Goal: Task Accomplishment & Management: Complete application form

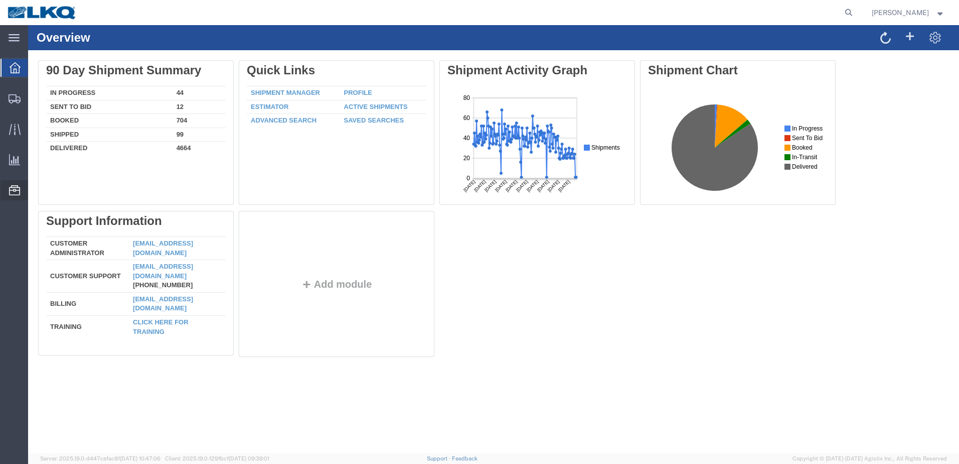
click at [0, 0] on span "Location Appointment" at bounding box center [0, 0] width 0 height 0
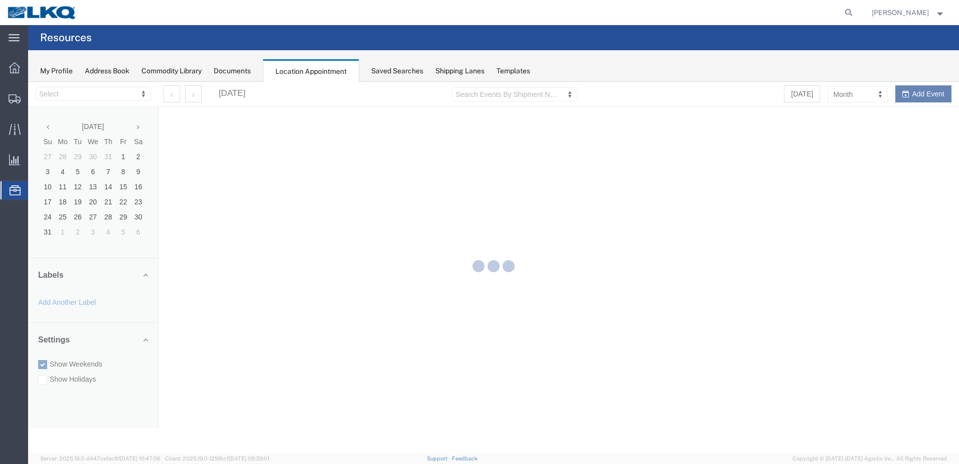
select select "27660"
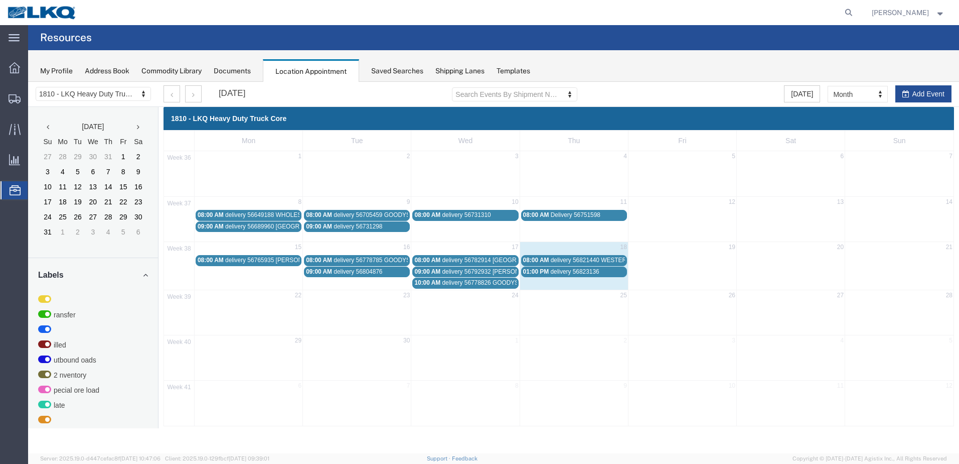
click at [591, 273] on span "delivery 56823136" at bounding box center [574, 271] width 49 height 7
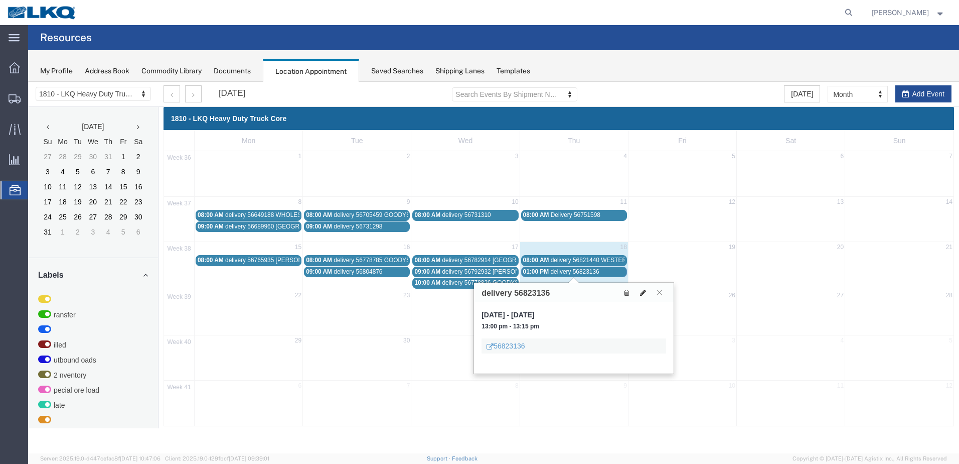
click at [643, 292] on icon at bounding box center [643, 292] width 6 height 7
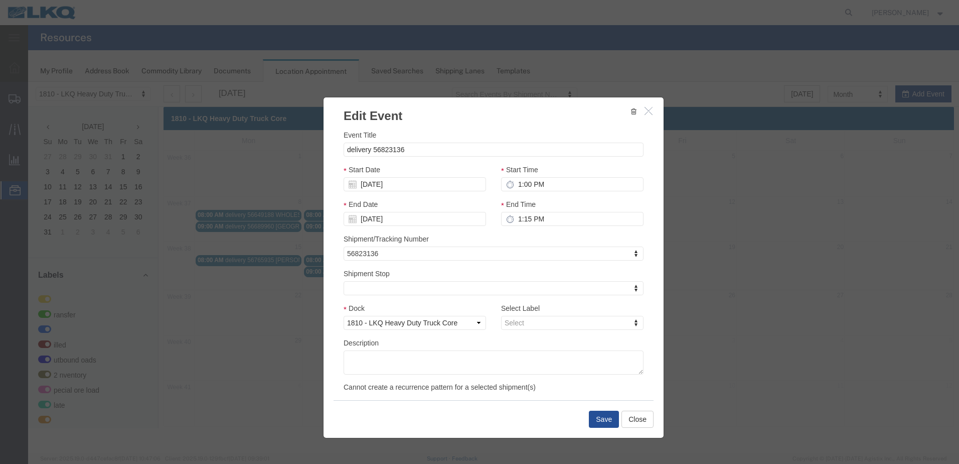
select select
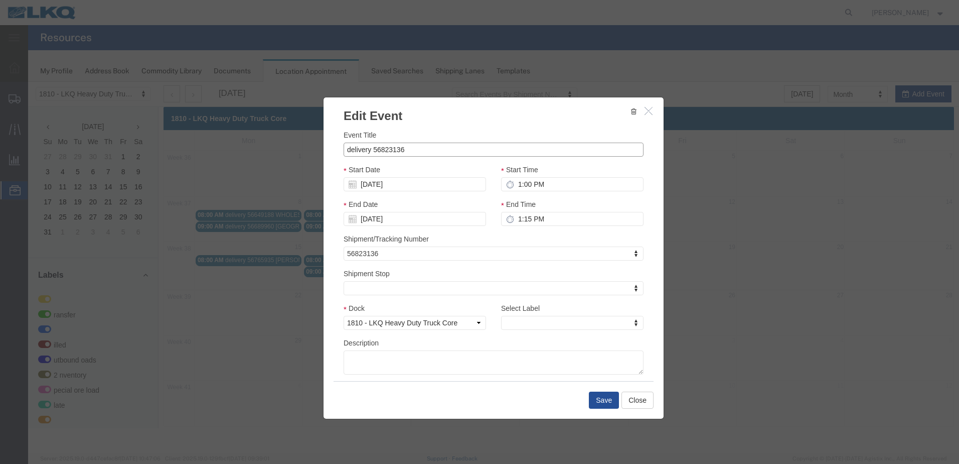
click at [413, 150] on input "delivery 56823136" at bounding box center [494, 149] width 300 height 14
type input "delivery 56823136 [PERSON_NAME]"
click at [607, 402] on button "Save" at bounding box center [604, 399] width 30 height 17
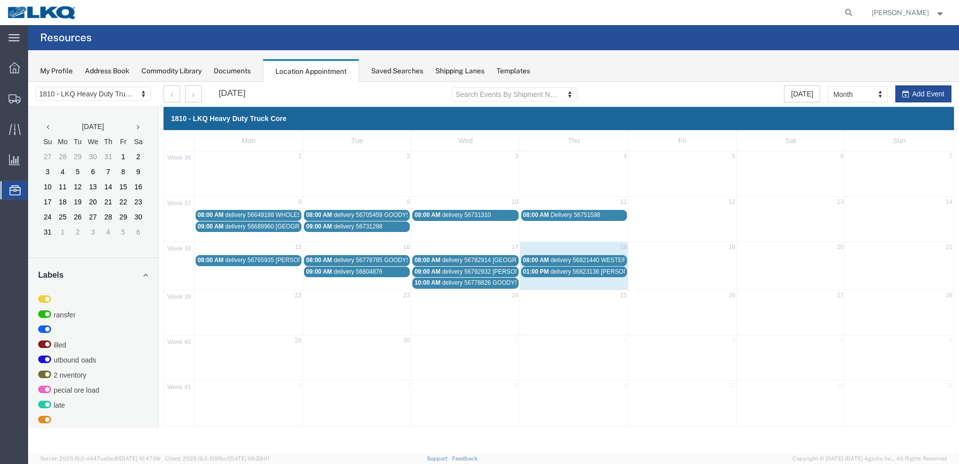
click at [485, 260] on span "delivery 56782914 [GEOGRAPHIC_DATA]" at bounding box center [499, 259] width 112 height 7
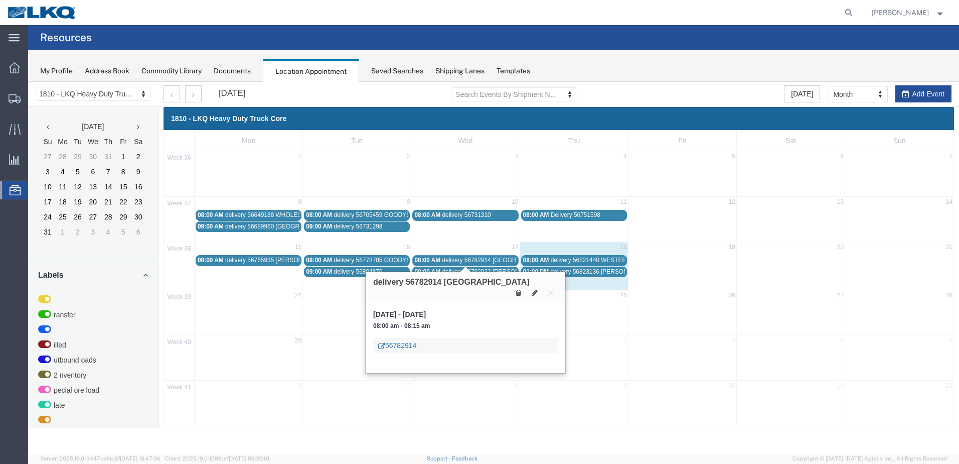
click at [402, 340] on link "56782914" at bounding box center [397, 345] width 38 height 10
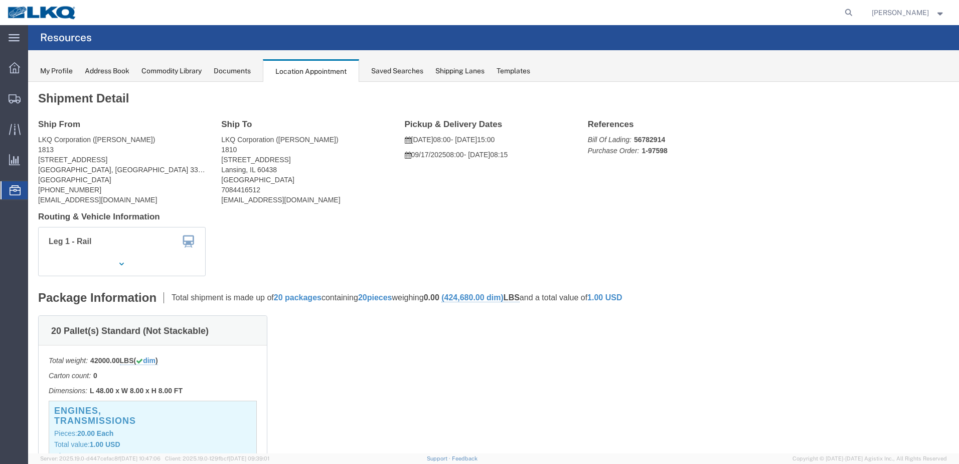
click at [465, 71] on div "Shipping Lanes" at bounding box center [460, 71] width 49 height 11
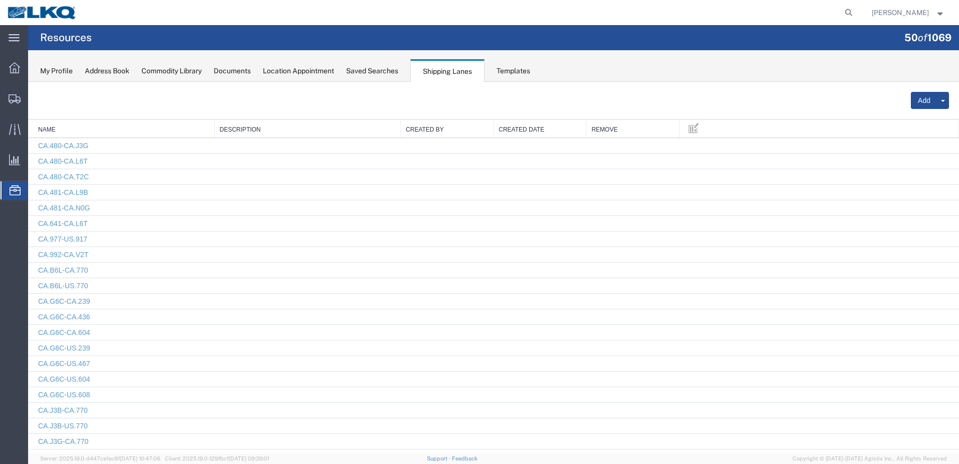
click at [279, 73] on div "Location Appointment" at bounding box center [298, 71] width 71 height 11
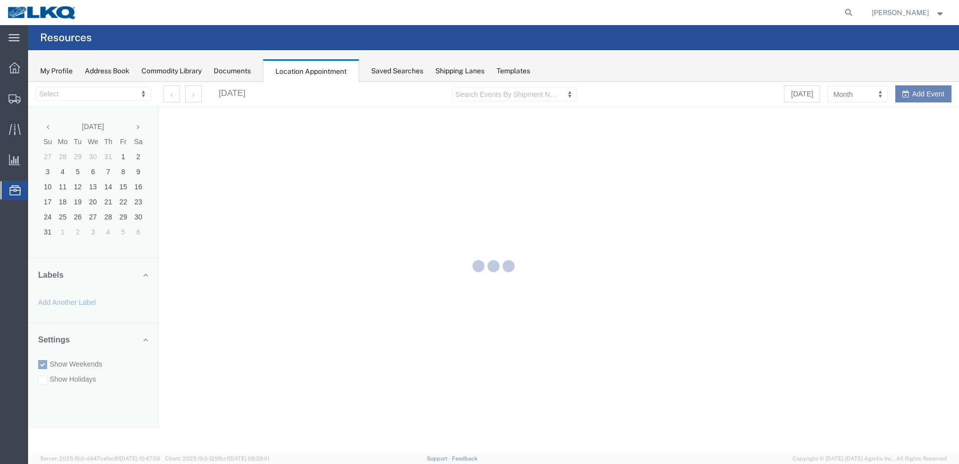
select select "27660"
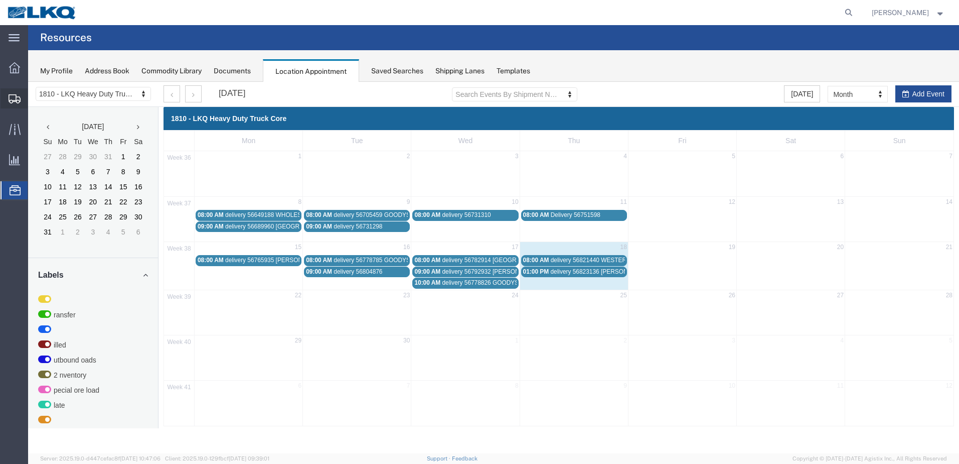
click at [35, 99] on span "Shipments" at bounding box center [31, 98] width 7 height 20
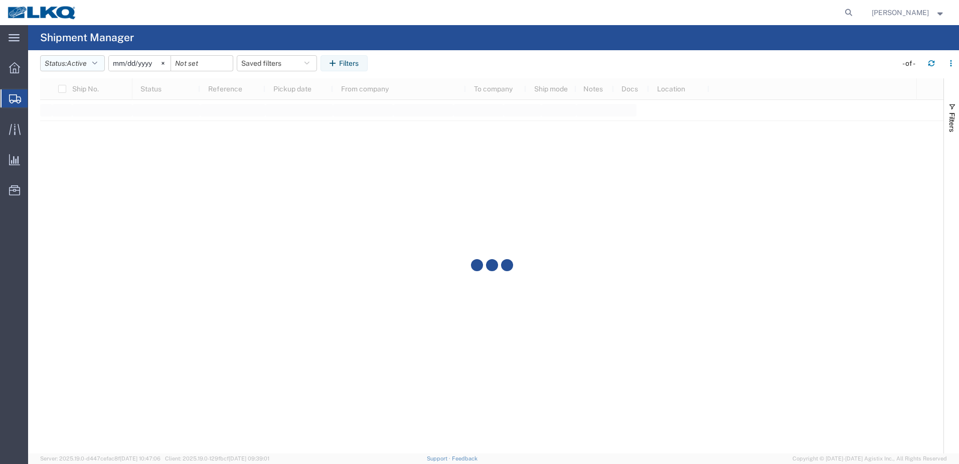
click at [99, 59] on button "Status: Active" at bounding box center [72, 63] width 65 height 16
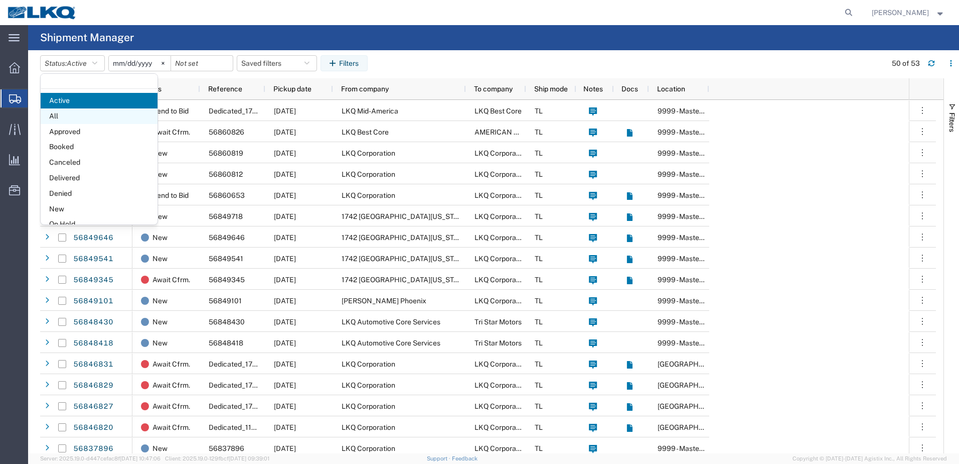
click at [59, 113] on span "All" at bounding box center [99, 116] width 117 height 16
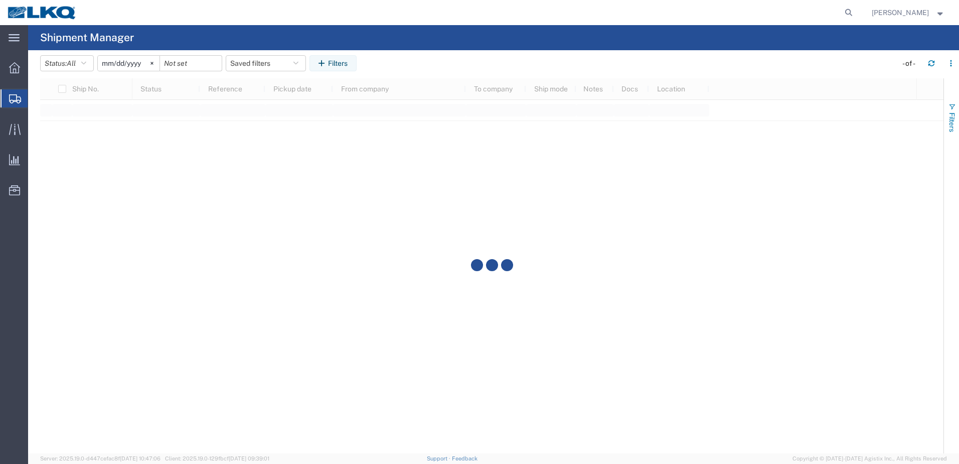
click at [953, 105] on span "button" at bounding box center [952, 107] width 8 height 8
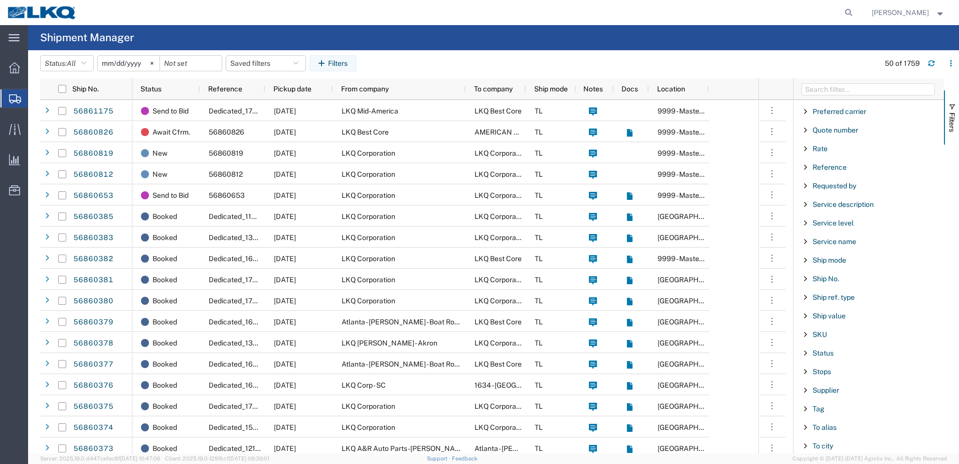
scroll to position [702, 0]
click at [805, 260] on span "Filter List 66 Filters" at bounding box center [806, 261] width 8 height 8
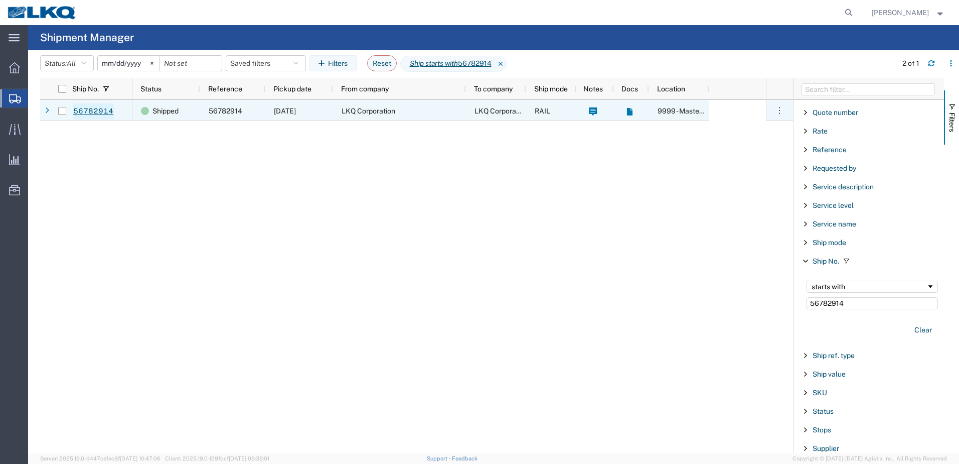
type input "56782914"
click at [88, 114] on link "56782914" at bounding box center [93, 111] width 41 height 16
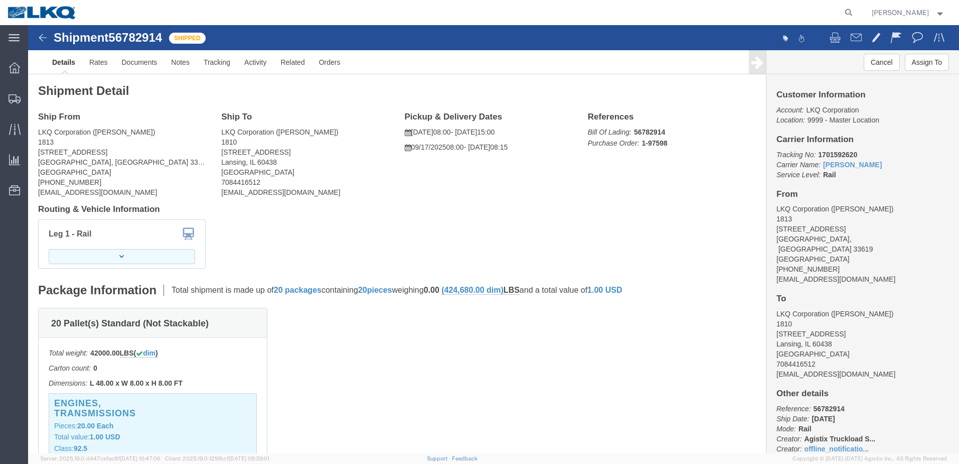
click icon "button"
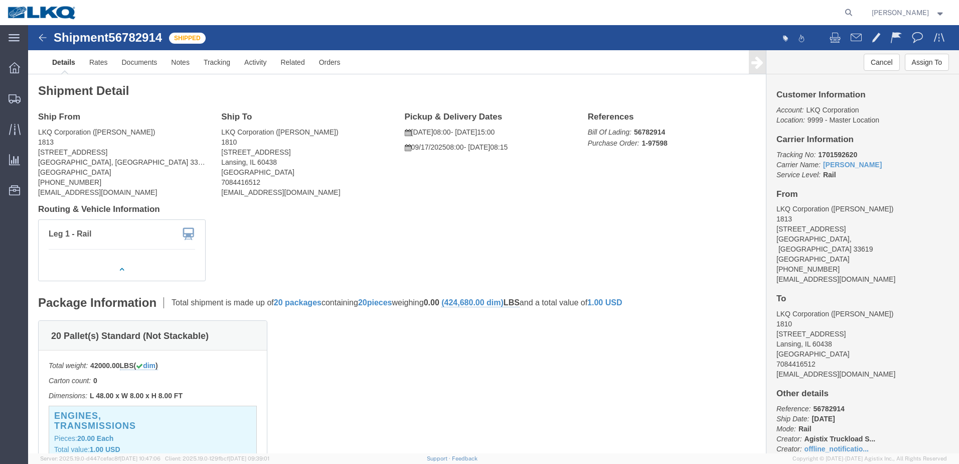
click img
click h4 "Leg 1 - Rail"
click img
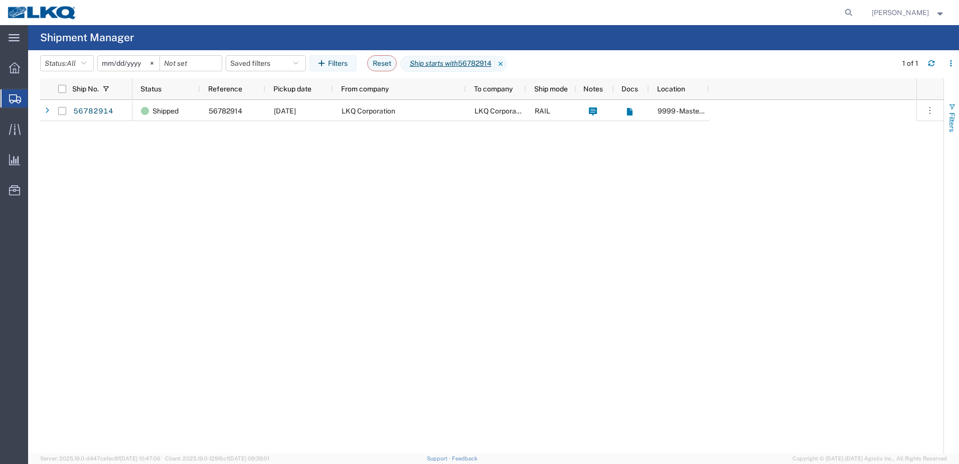
click at [952, 105] on span "button" at bounding box center [952, 107] width 8 height 8
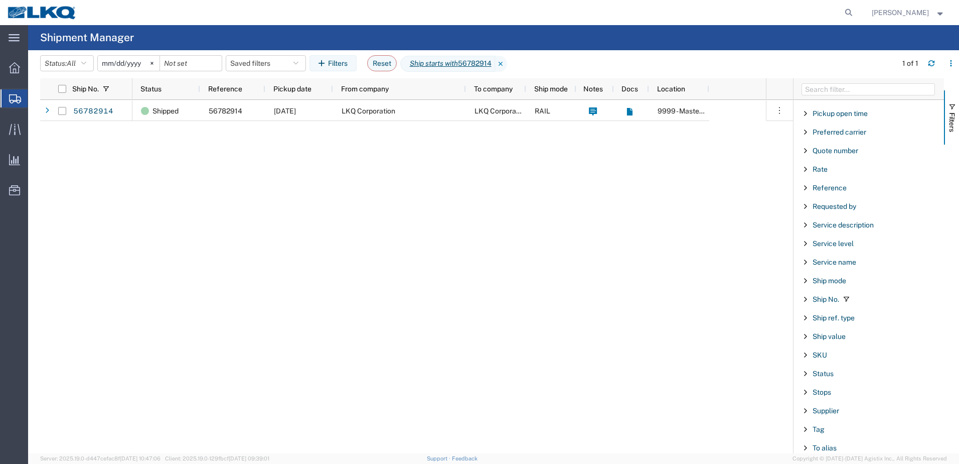
scroll to position [753, 0]
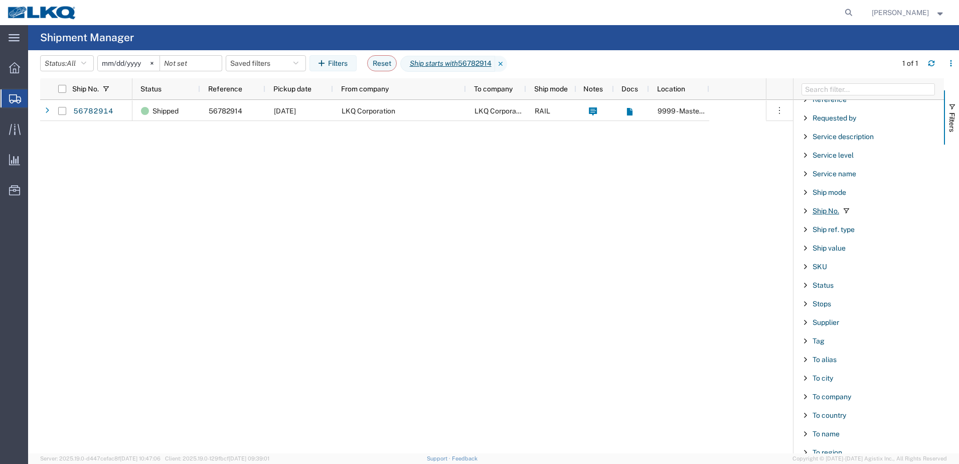
click at [832, 212] on span "Ship No." at bounding box center [826, 211] width 27 height 8
drag, startPoint x: 845, startPoint y: 252, endPoint x: 620, endPoint y: 256, distance: 225.3
click at [628, 252] on div "Ship No. Status Reference Pickup date From company To company Ship mode Notes D…" at bounding box center [499, 265] width 919 height 375
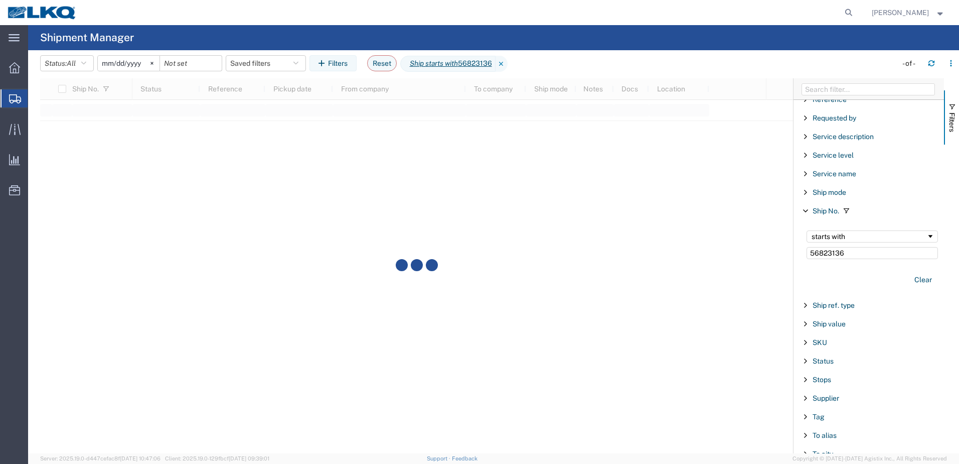
type input "56823136"
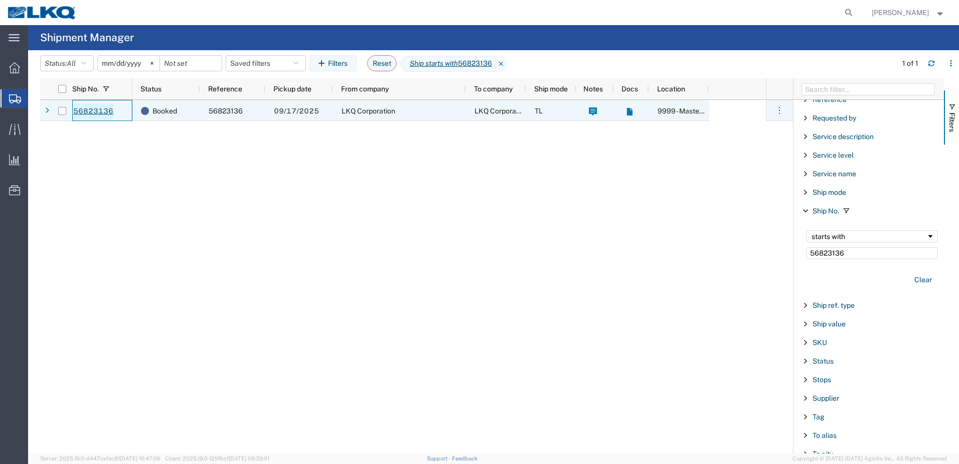
click at [80, 112] on link "56823136" at bounding box center [93, 111] width 41 height 16
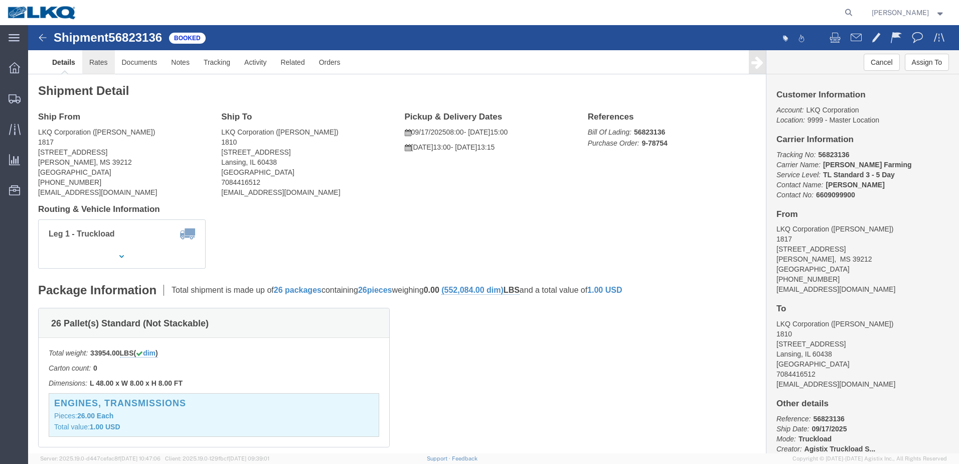
click link "Rates"
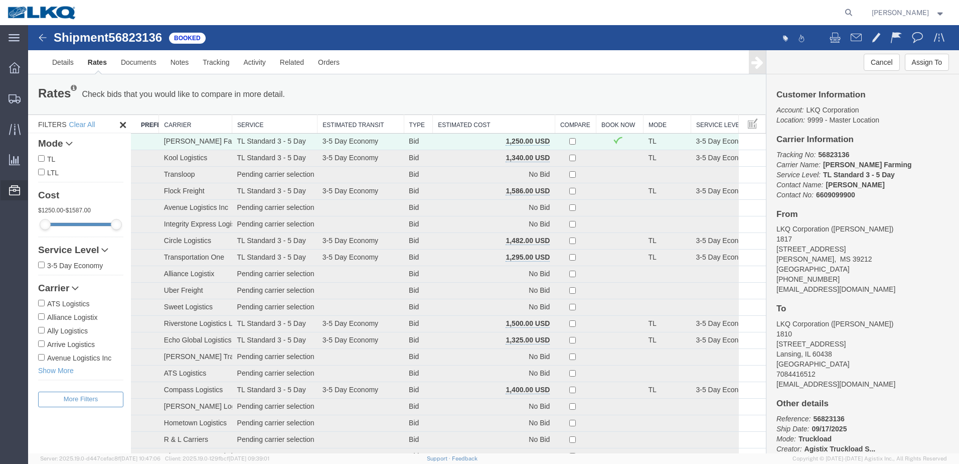
click at [0, 0] on span "Location Appointment" at bounding box center [0, 0] width 0 height 0
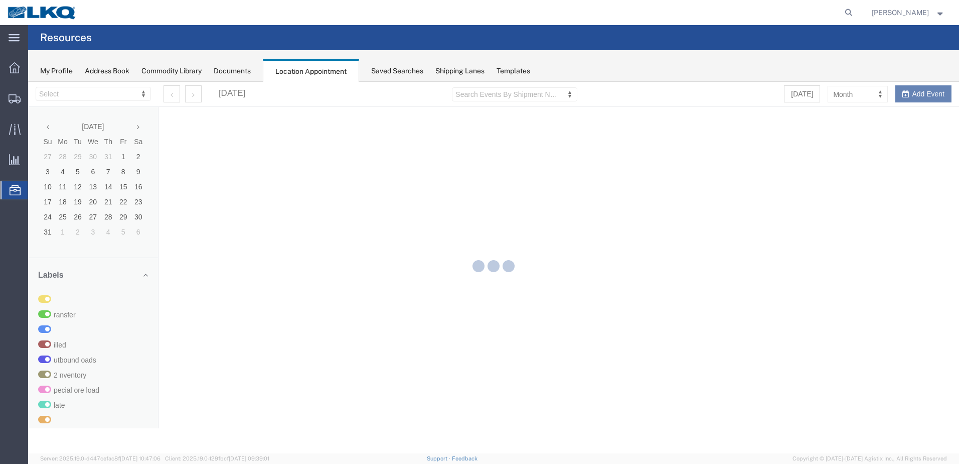
select select "27660"
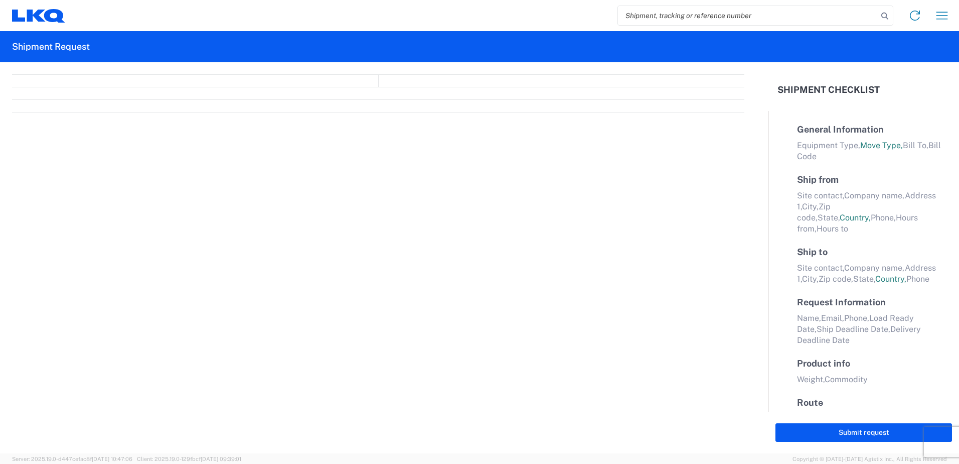
select select "FULL"
select select "LBS"
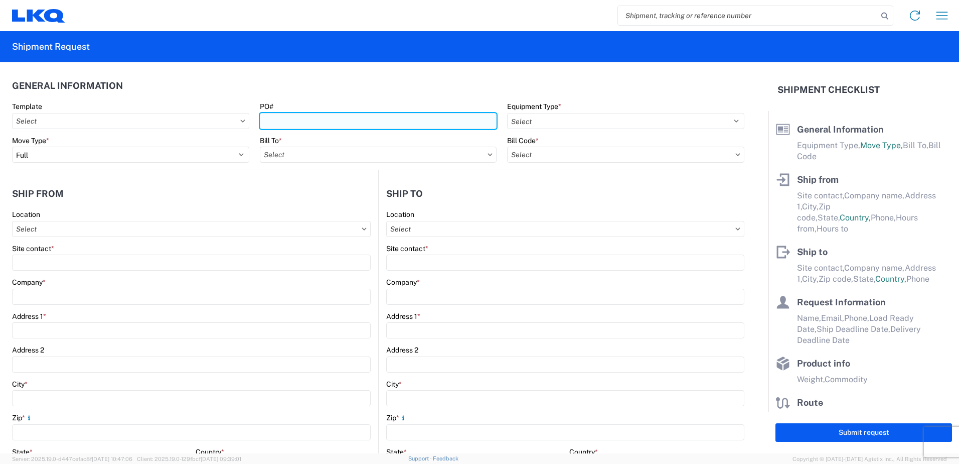
click at [267, 122] on input "PO#" at bounding box center [378, 121] width 237 height 16
type input "24-199095"
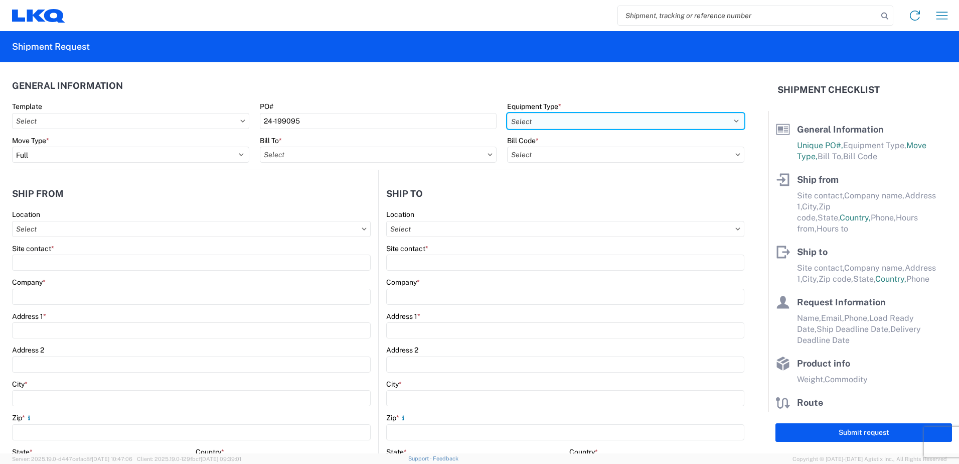
drag, startPoint x: 731, startPoint y: 119, endPoint x: 707, endPoint y: 115, distance: 23.9
click at [724, 118] on select "Select 53’ Dry Van Flatbed Dropdeck (van) Lowboy (flatbed) Rail" at bounding box center [625, 121] width 237 height 16
select select "STDV"
click at [507, 113] on select "Select 53’ Dry Van Flatbed Dropdeck (van) Lowboy (flatbed) Rail" at bounding box center [625, 121] width 237 height 16
click at [97, 228] on input "text" at bounding box center [191, 229] width 359 height 16
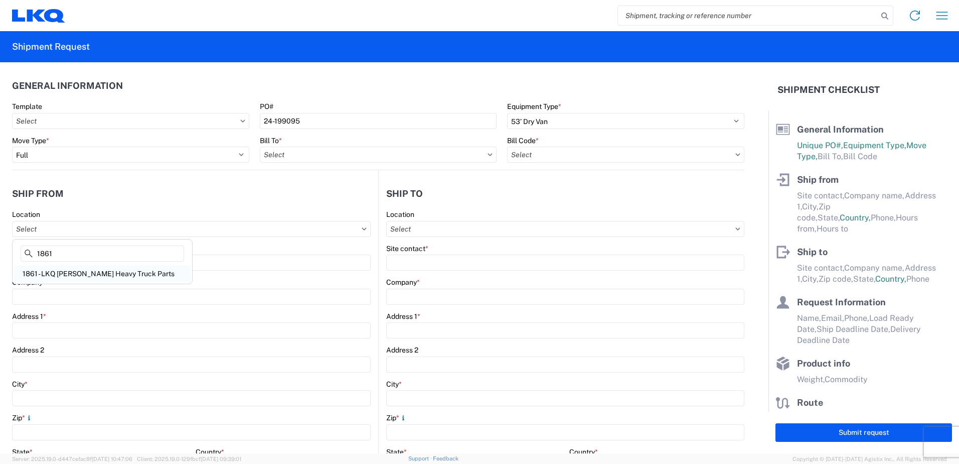
type input "1861"
click at [78, 273] on div "1861 - LKQ [PERSON_NAME] Heavy Truck Parts" at bounding box center [103, 273] width 176 height 16
type input "1861 - LKQ [PERSON_NAME] Heavy Truck Parts"
type input "LKQ Corporation"
type input "1510 Highway 29 North"
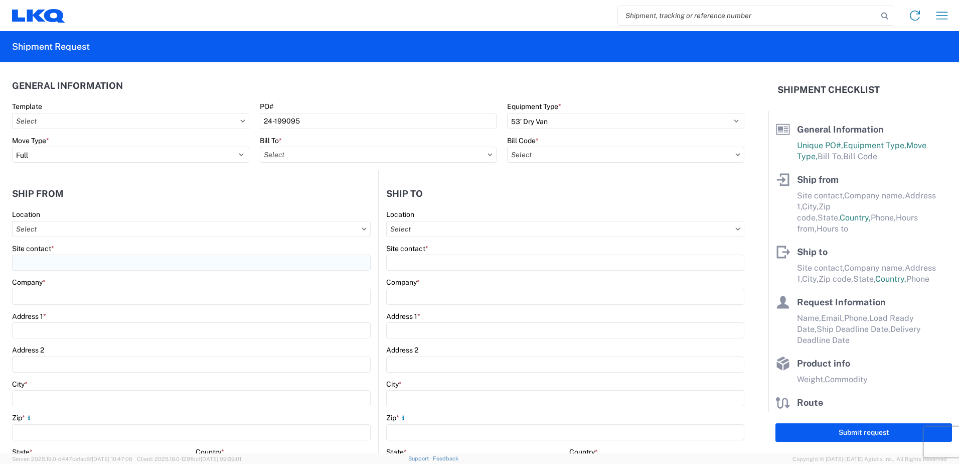
type input "Athens"
type input "30601"
select select "GA"
select select "US"
type input "706-548-8888 EXT.227"
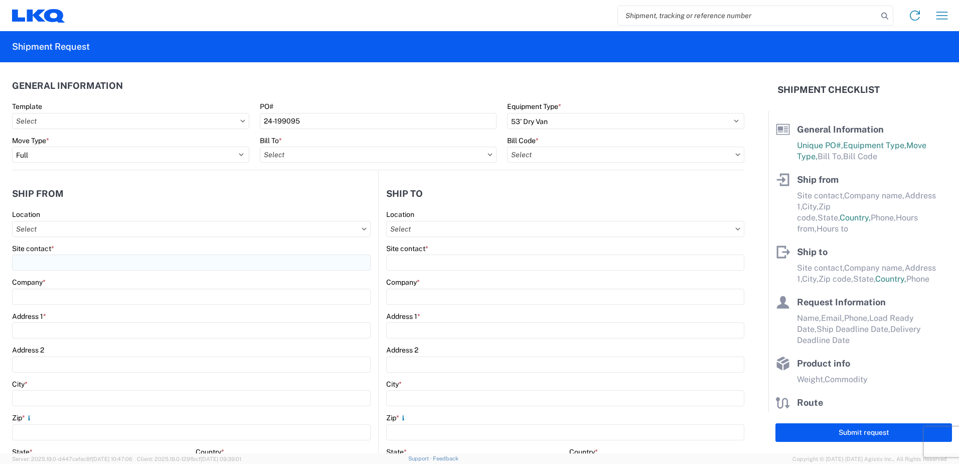
type input "07:00"
type input "17:00"
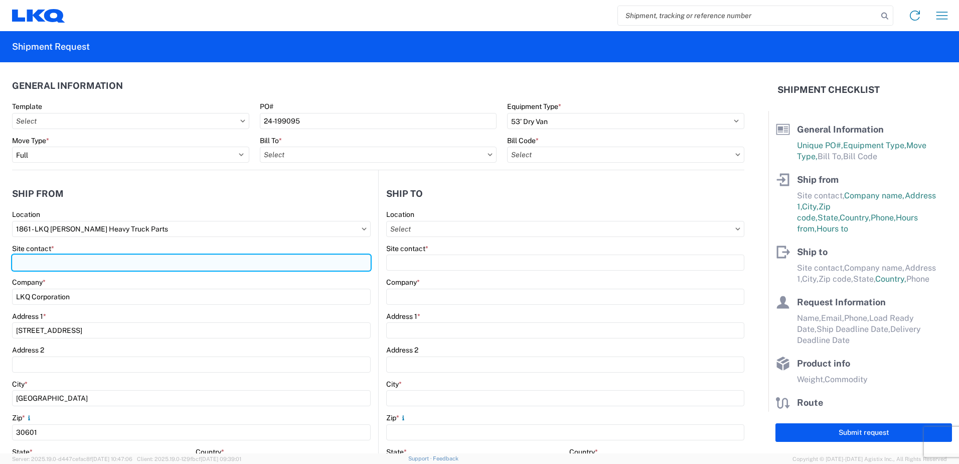
click at [37, 262] on input "Site contact *" at bounding box center [191, 262] width 359 height 16
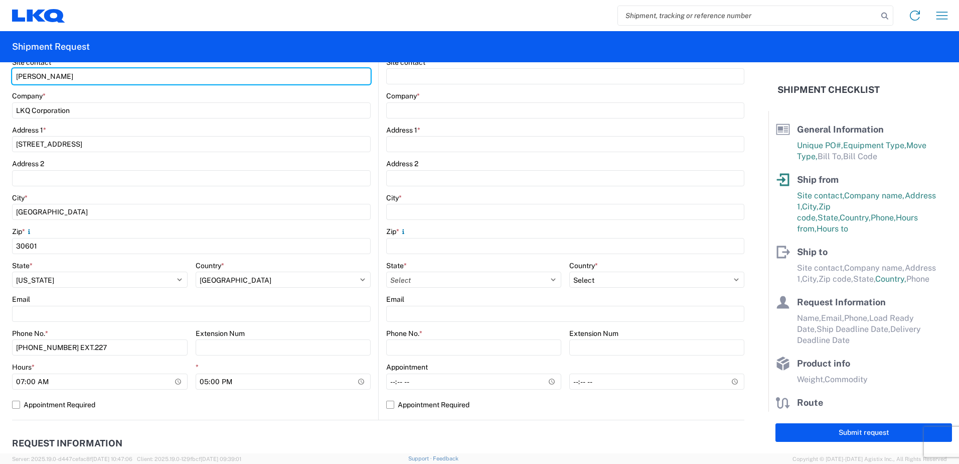
scroll to position [201, 0]
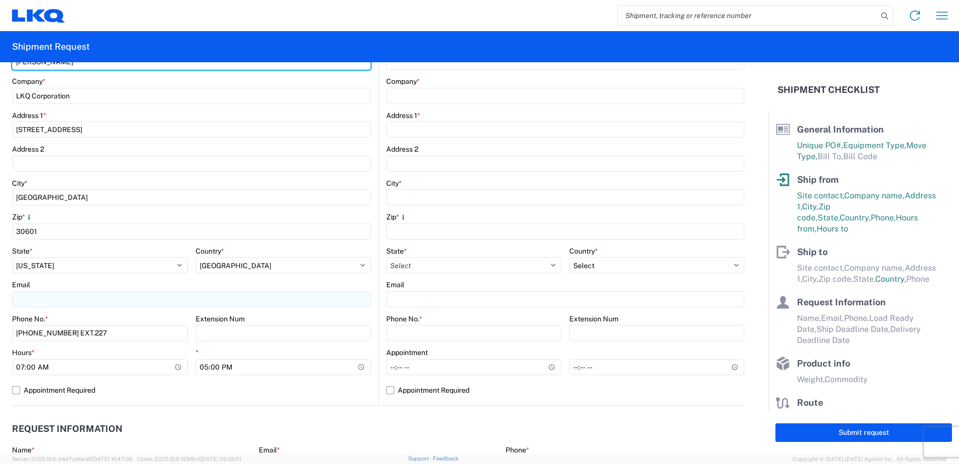
type input "Jason Dugger"
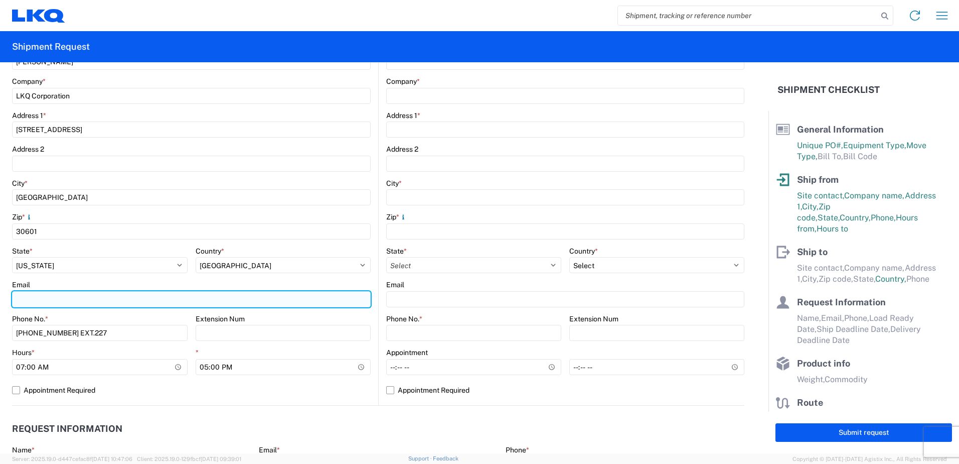
click at [25, 301] on input "Email" at bounding box center [191, 299] width 359 height 16
type input "jmdugger@LKQCORP.com"
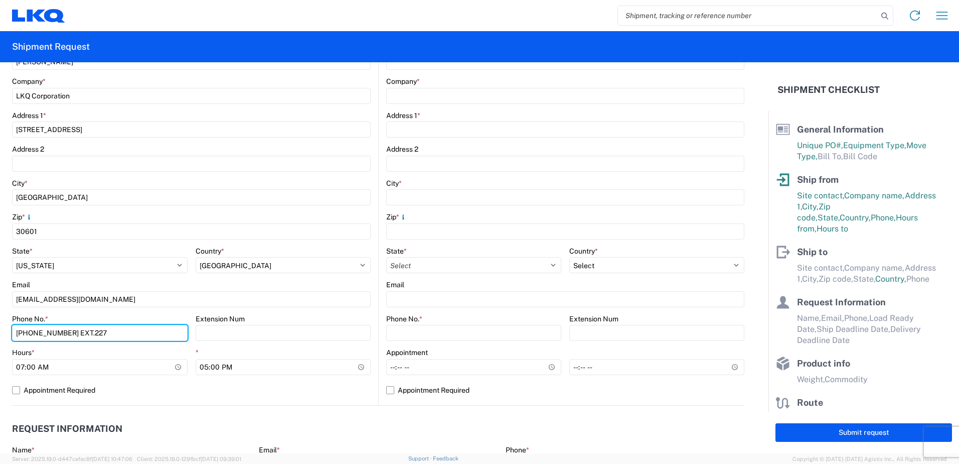
drag, startPoint x: 102, startPoint y: 337, endPoint x: -126, endPoint y: 333, distance: 227.8
click at [0, 333] on html "Home Shipment request Shipment tracking Shipment Request General Information Te…" at bounding box center [479, 232] width 959 height 464
click at [109, 333] on input "706-548-8888 EXT.227" at bounding box center [100, 333] width 176 height 16
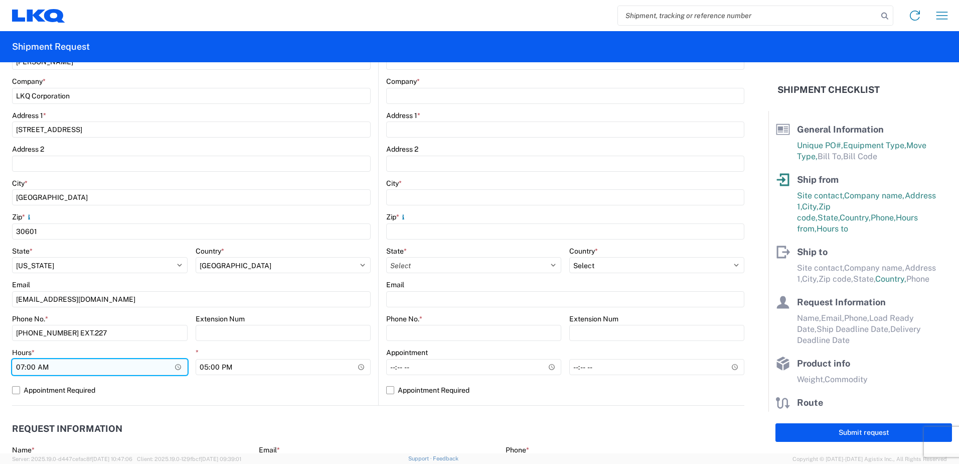
drag, startPoint x: 22, startPoint y: 367, endPoint x: 17, endPoint y: 368, distance: 5.6
click at [20, 367] on input "07:00" at bounding box center [100, 367] width 176 height 16
type input "08:00"
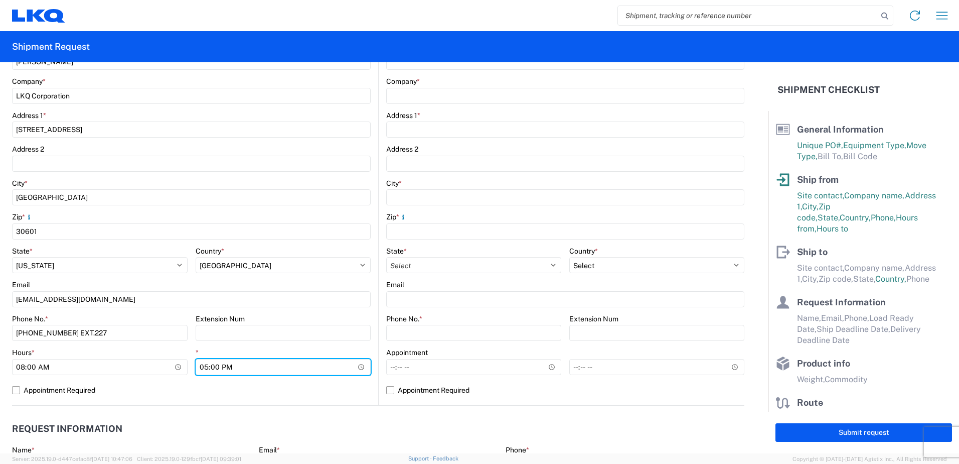
drag, startPoint x: 204, startPoint y: 369, endPoint x: 188, endPoint y: 338, distance: 34.8
click at [202, 368] on input "17:00" at bounding box center [284, 367] width 176 height 16
type input "15:00"
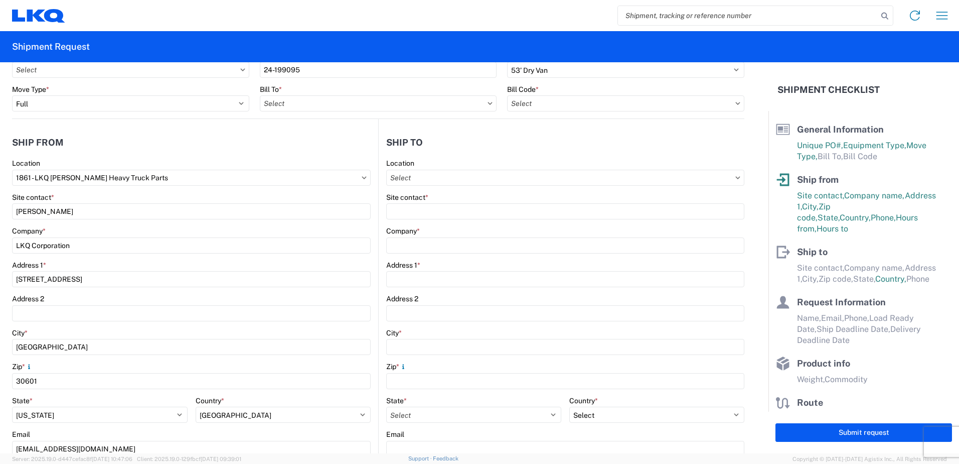
scroll to position [50, 0]
drag, startPoint x: 433, startPoint y: 180, endPoint x: 341, endPoint y: 186, distance: 92.0
click at [432, 180] on input "text" at bounding box center [565, 179] width 358 height 16
type input "1810"
click at [465, 225] on div "1810 - LKQ Heavy Duty Truck Core" at bounding box center [473, 223] width 176 height 16
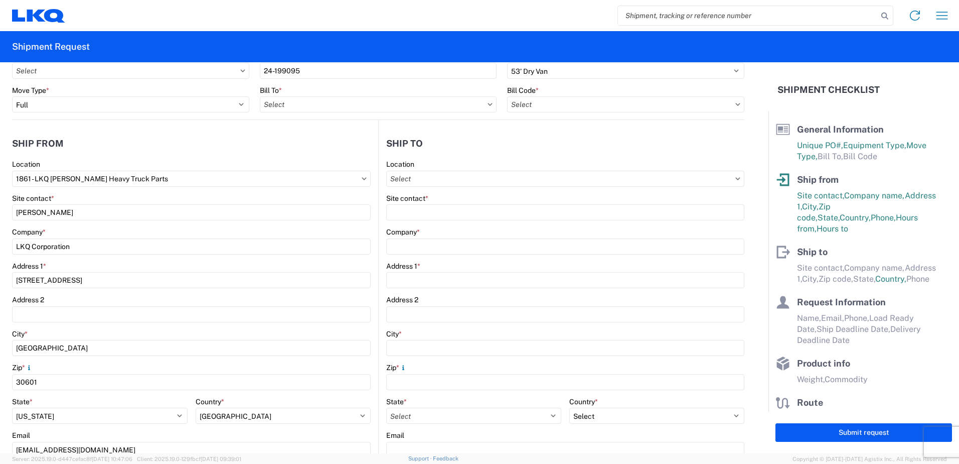
type input "1810 - LKQ Heavy Duty Truck Core"
type input "LKQ Corporation"
type input "[STREET_ADDRESS]"
type input "Lansing"
type input "60438"
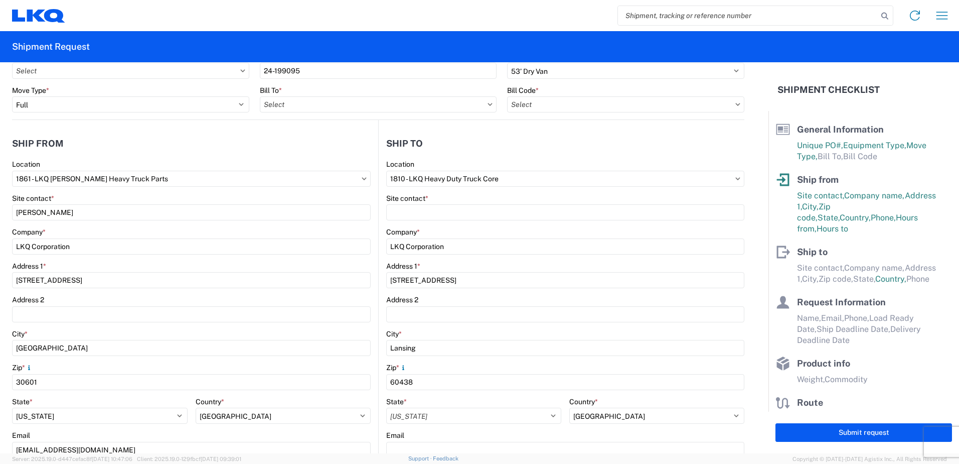
select select "US"
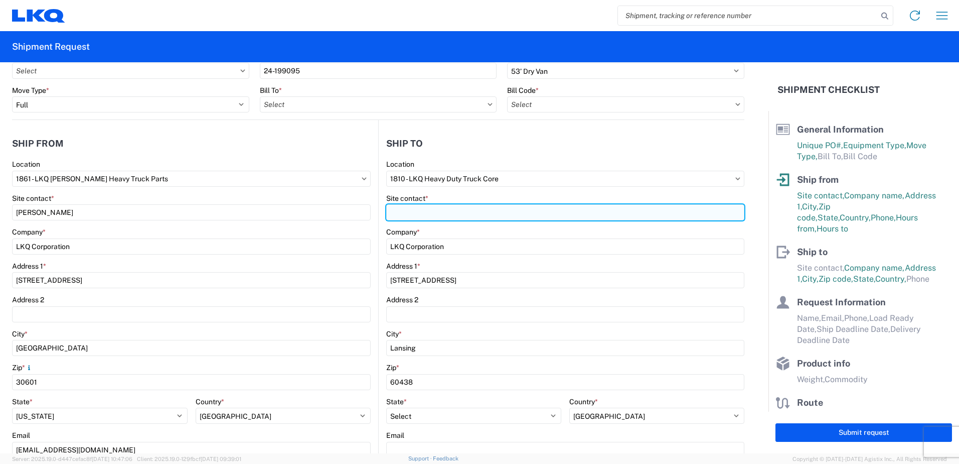
click at [413, 211] on input "Site contact *" at bounding box center [565, 212] width 358 height 16
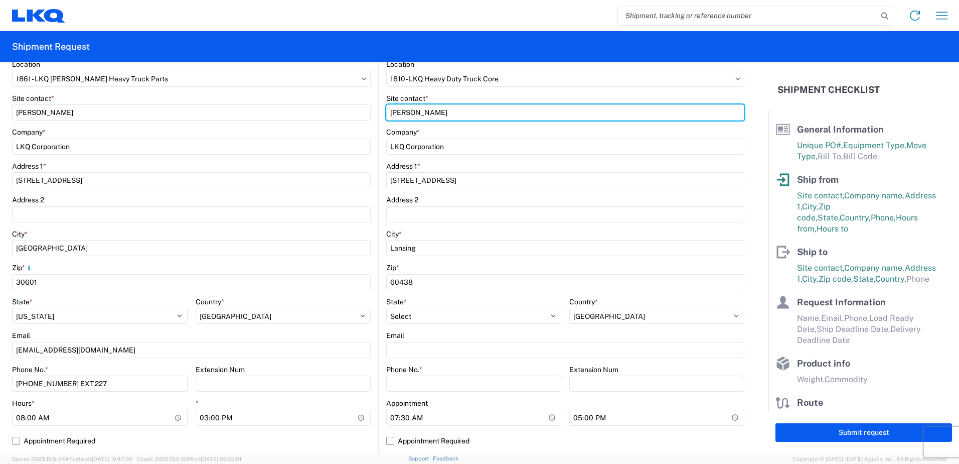
scroll to position [151, 0]
type input "[PERSON_NAME]"
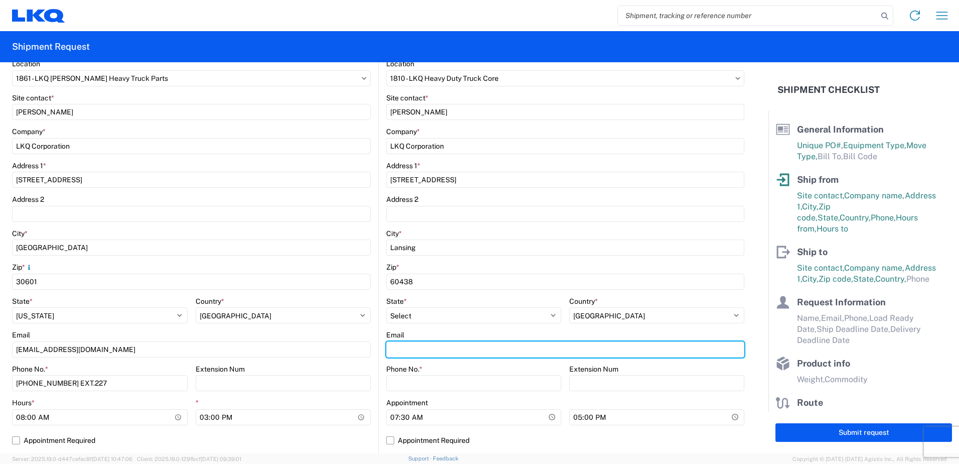
drag, startPoint x: 398, startPoint y: 348, endPoint x: 393, endPoint y: 333, distance: 15.6
click at [396, 347] on input "Email" at bounding box center [565, 349] width 358 height 16
type input "[EMAIL_ADDRESS][DOMAIN_NAME]"
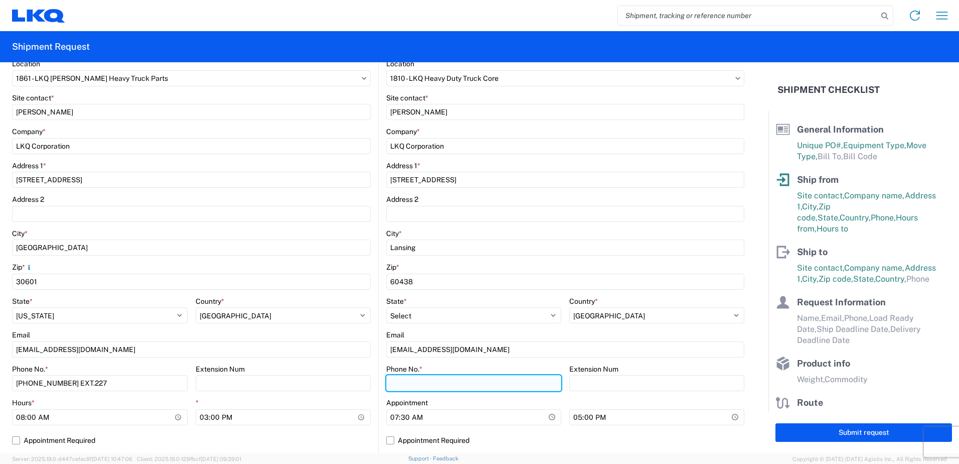
click at [407, 381] on input "Phone No. *" at bounding box center [473, 383] width 175 height 16
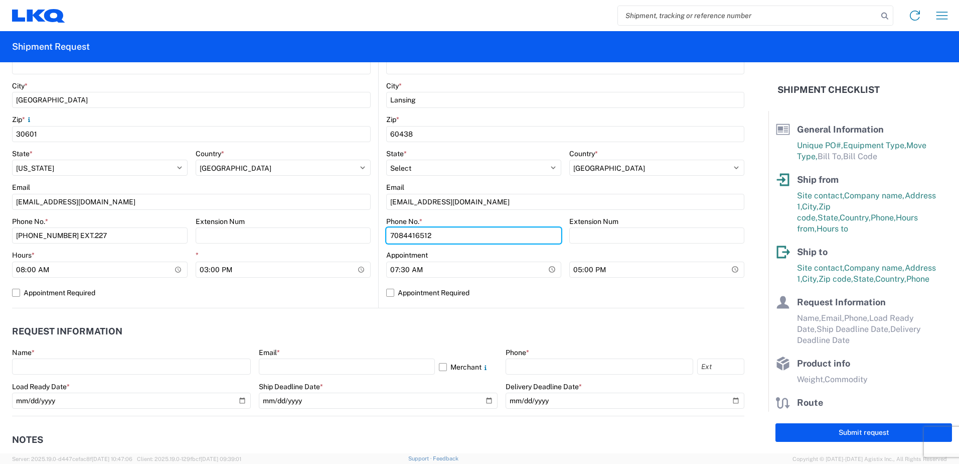
scroll to position [301, 0]
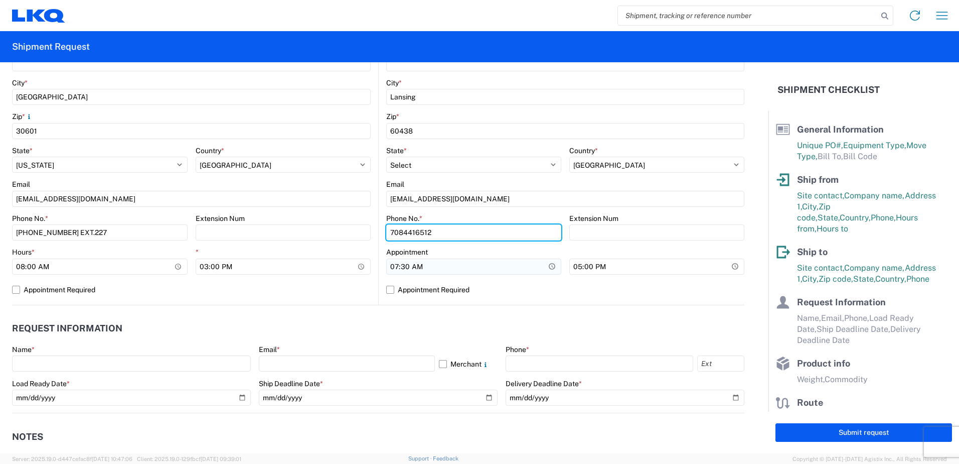
type input "7084416512"
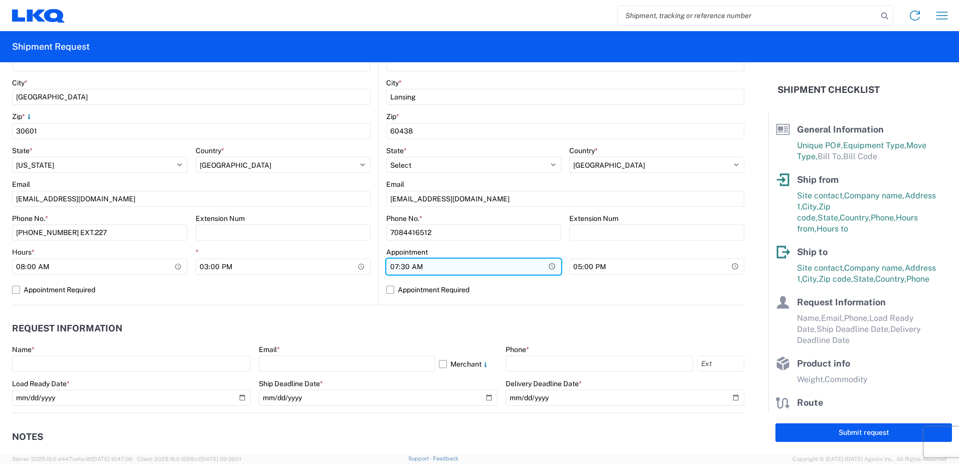
click at [393, 267] on input "07:30" at bounding box center [473, 266] width 175 height 16
type input "08:00"
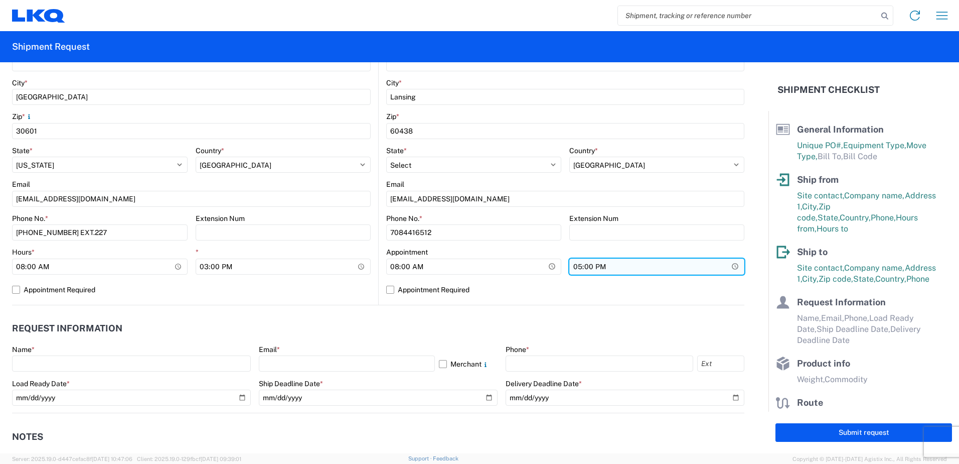
click at [572, 266] on input "17:00" at bounding box center [656, 266] width 175 height 16
type input "15:00"
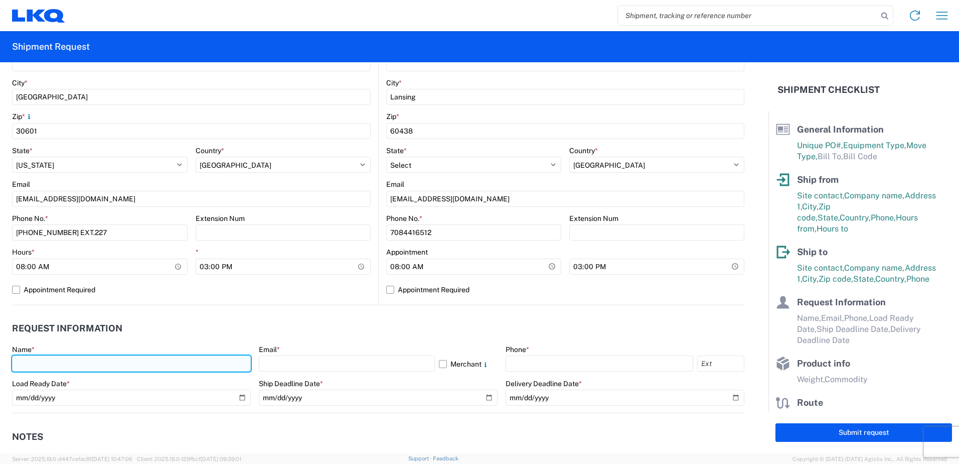
click at [52, 361] on input "text" at bounding box center [131, 363] width 239 height 16
type input "[PERSON_NAME]"
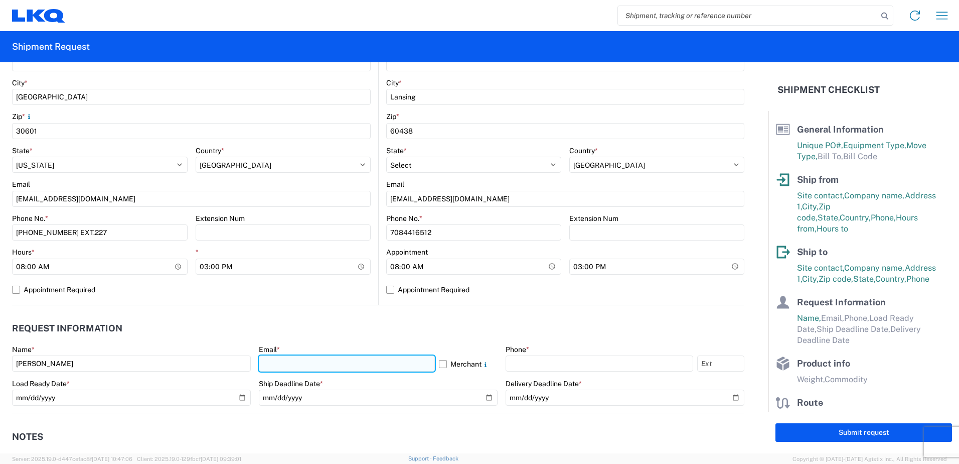
click at [275, 360] on input "text" at bounding box center [347, 363] width 176 height 16
type input "[EMAIL_ADDRESS][DOMAIN_NAME]"
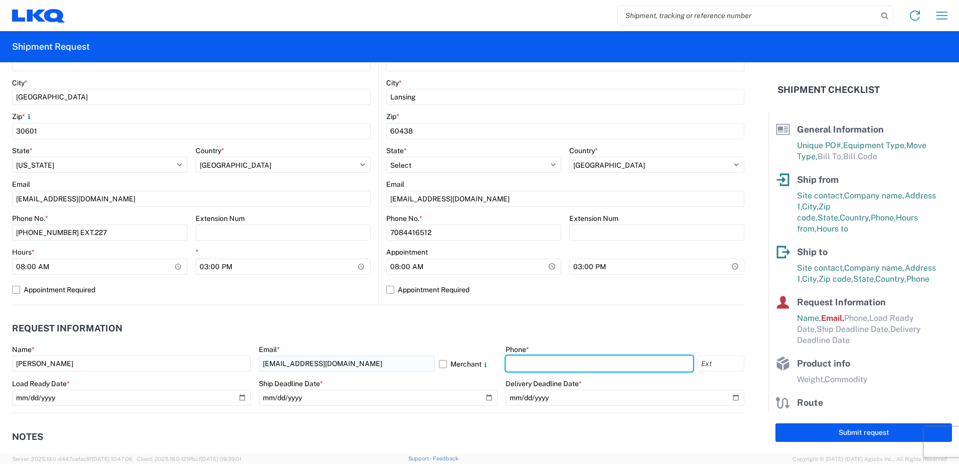
type input "4176303148"
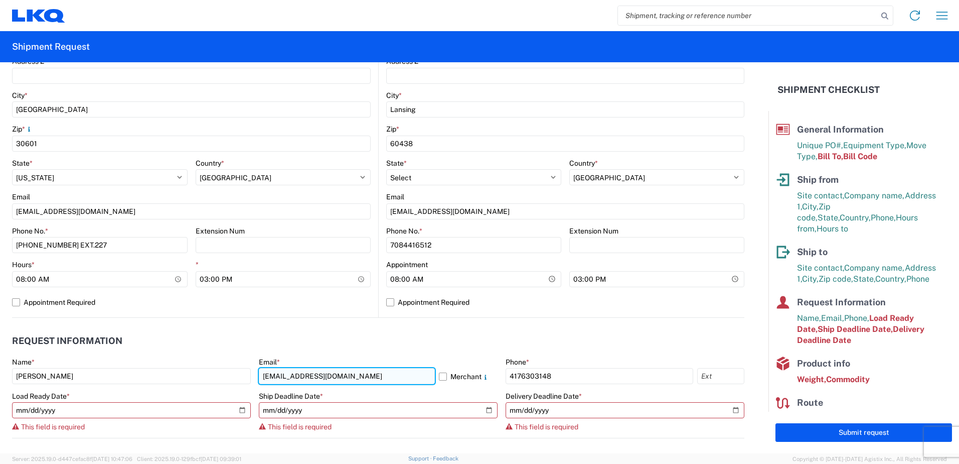
scroll to position [314, 0]
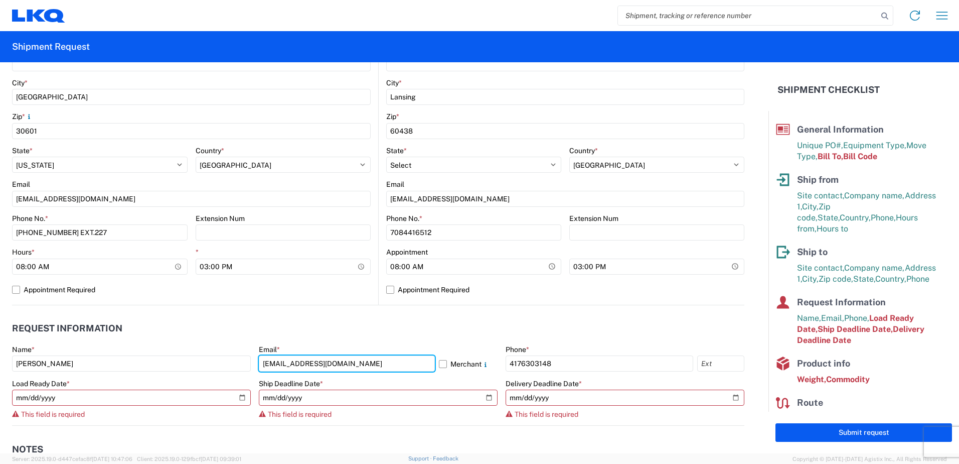
drag, startPoint x: 343, startPoint y: 364, endPoint x: 131, endPoint y: 351, distance: 212.1
click at [135, 353] on div "Name * Amy Roseen Email * axroseen@lkqcorp.com Merchant Phone * 4176303148 Load…" at bounding box center [378, 385] width 733 height 80
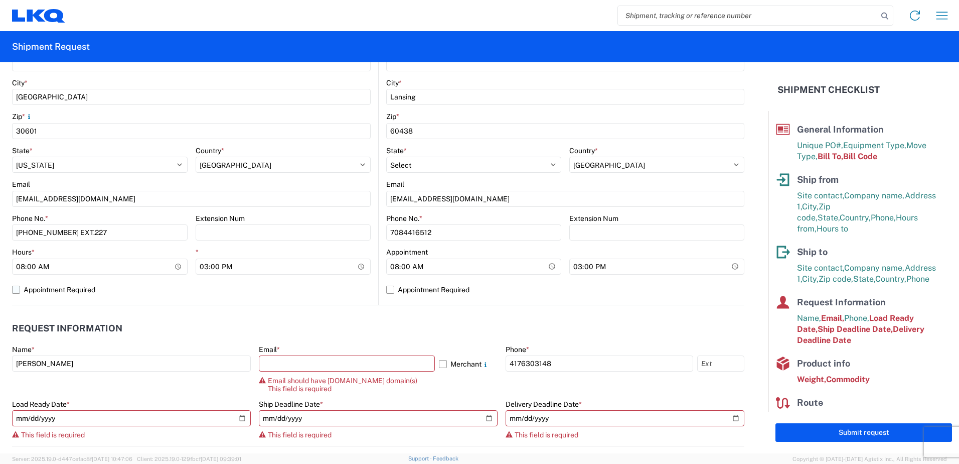
drag, startPoint x: 194, startPoint y: 394, endPoint x: 149, endPoint y: 297, distance: 108.0
click at [191, 390] on agx-form-control-wrapper-v2 "Name * Amy Roseen" at bounding box center [131, 372] width 239 height 55
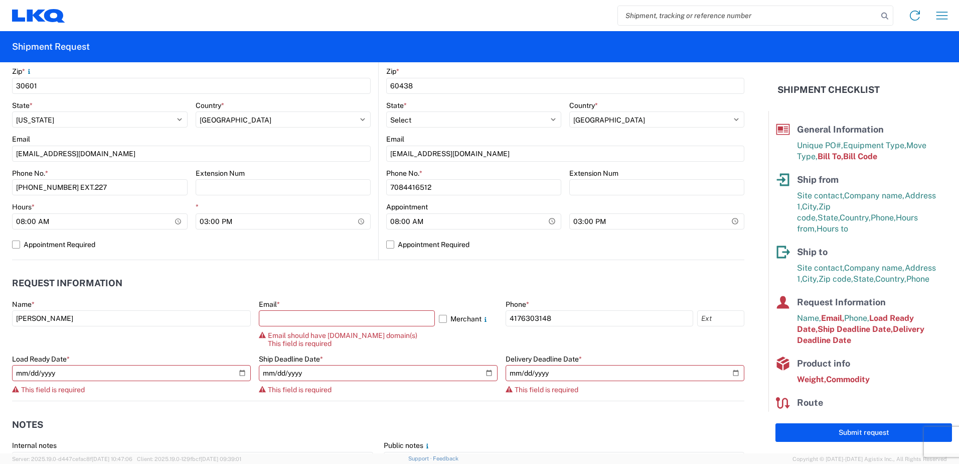
scroll to position [364, 0]
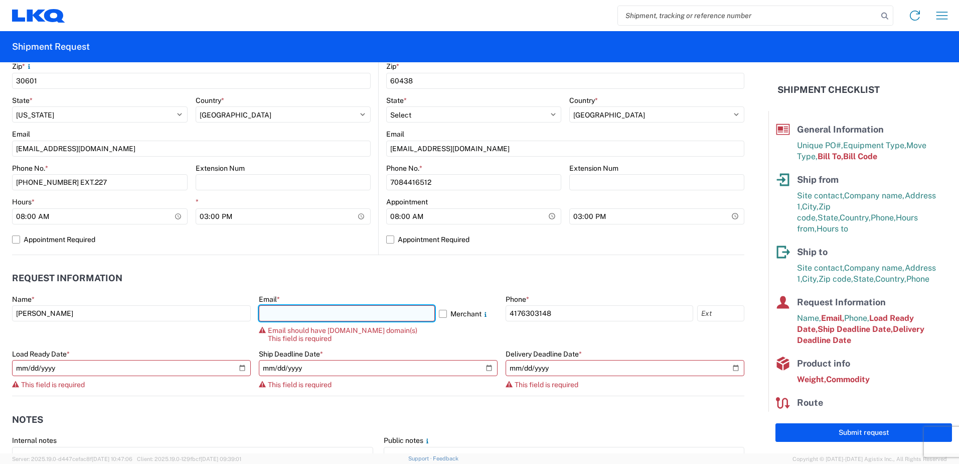
click at [268, 315] on input "text" at bounding box center [347, 313] width 176 height 16
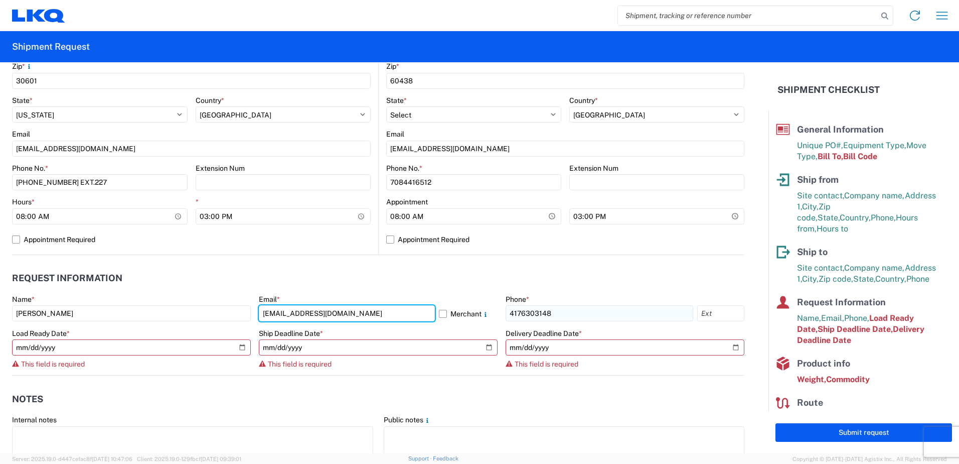
type input "[EMAIL_ADDRESS][DOMAIN_NAME]"
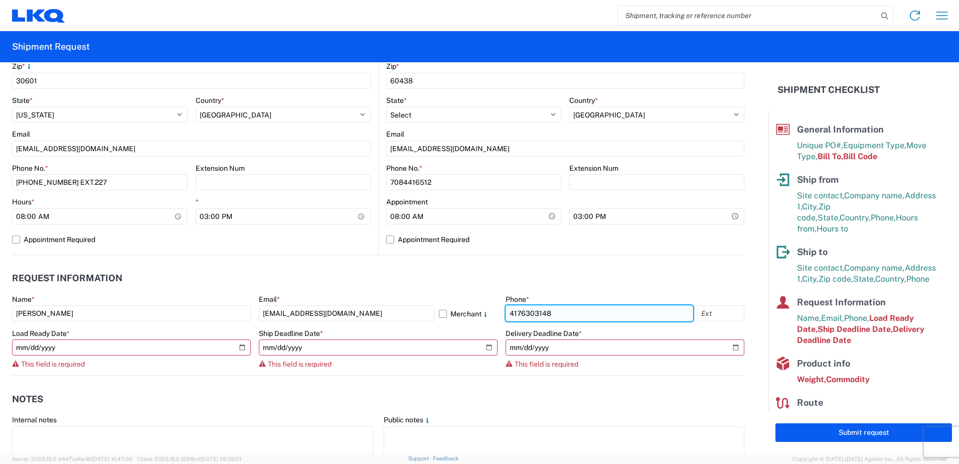
click at [547, 313] on input "4176303148" at bounding box center [600, 313] width 188 height 16
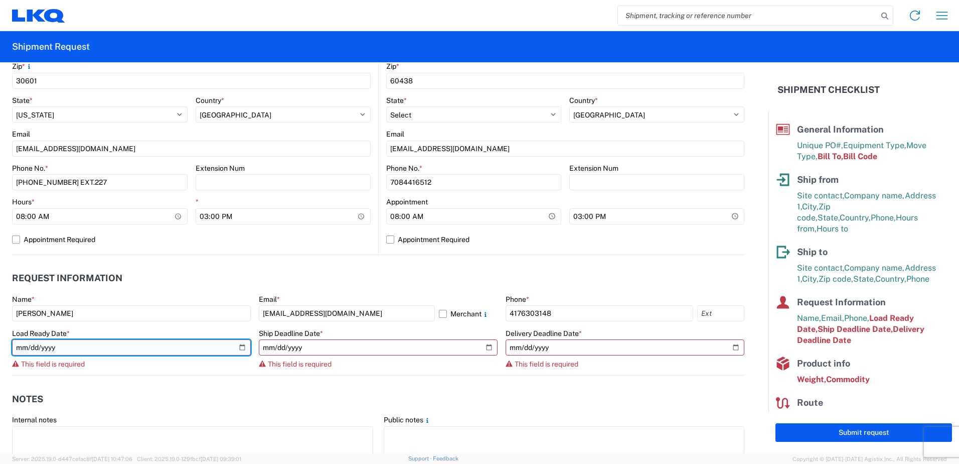
click at [31, 352] on input "date" at bounding box center [131, 347] width 239 height 16
click at [241, 348] on input "date" at bounding box center [131, 347] width 239 height 16
type input "2025-09-23"
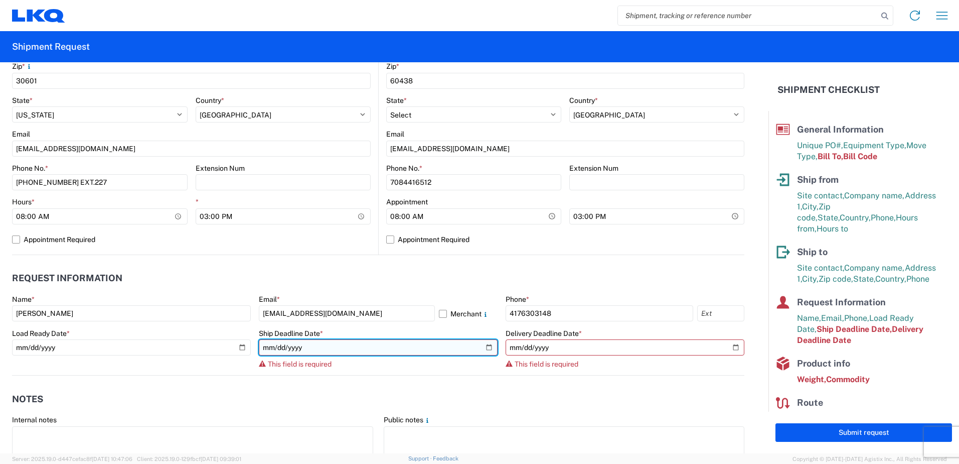
click at [485, 350] on input "date" at bounding box center [378, 347] width 239 height 16
type input "2025-09-23"
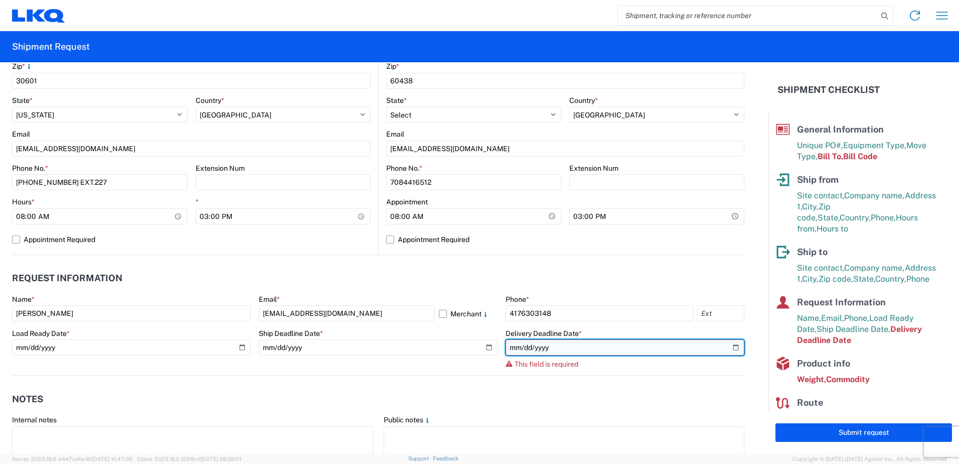
click at [728, 348] on input "date" at bounding box center [625, 347] width 239 height 16
type input "2025-09-25"
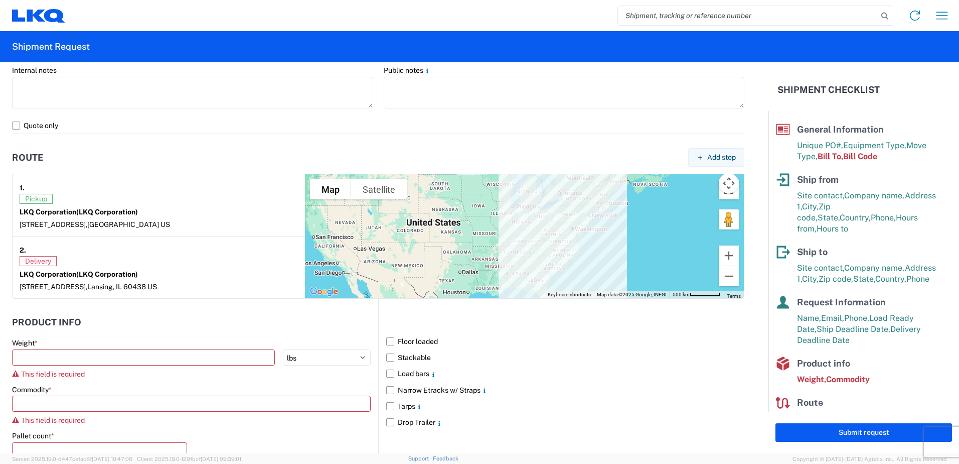
scroll to position [765, 0]
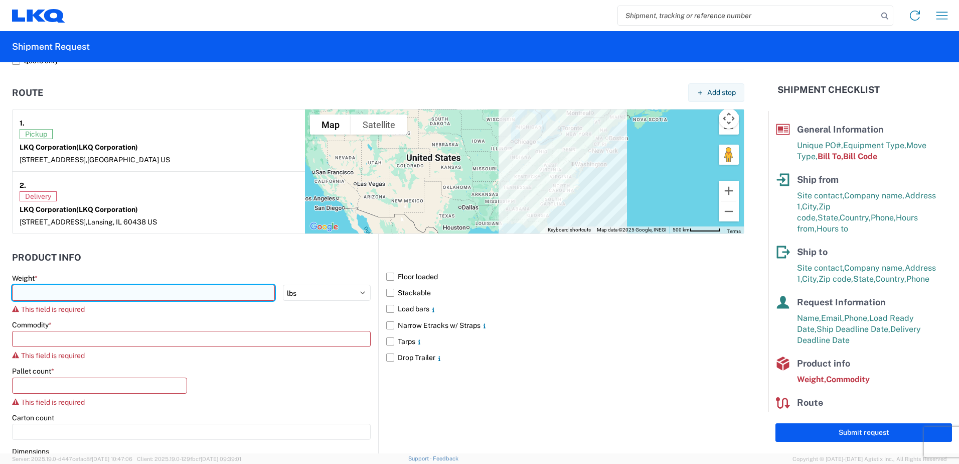
click at [43, 294] on input "number" at bounding box center [143, 292] width 263 height 16
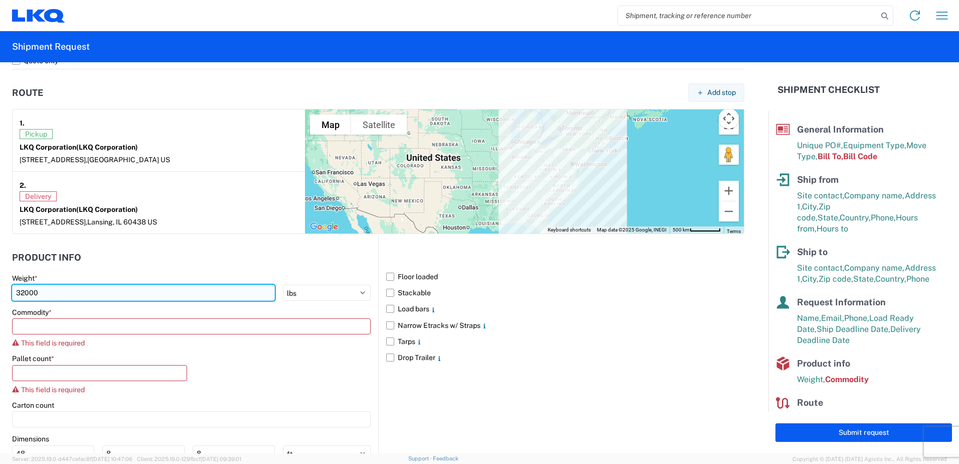
type input "32000"
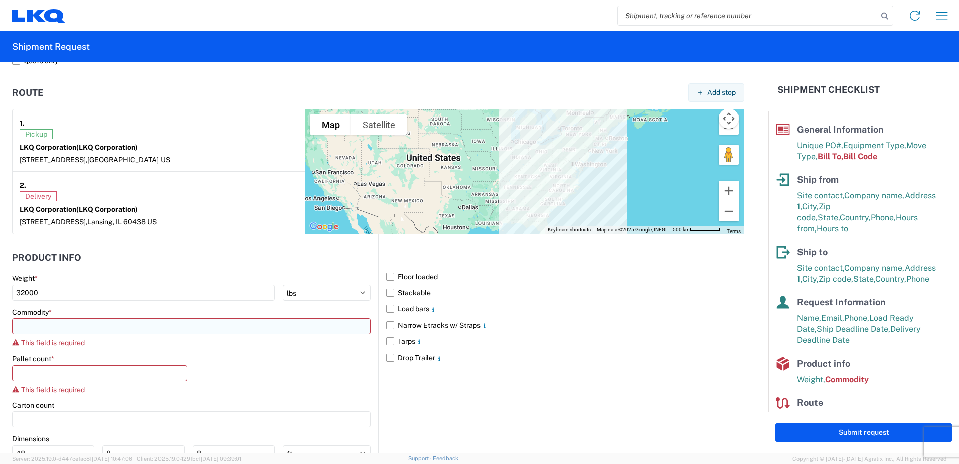
click at [49, 323] on input at bounding box center [191, 326] width 359 height 16
type input "e"
click at [59, 387] on div "Exhaust Systems" at bounding box center [103, 387] width 176 height 16
type input "Exhaust Systems"
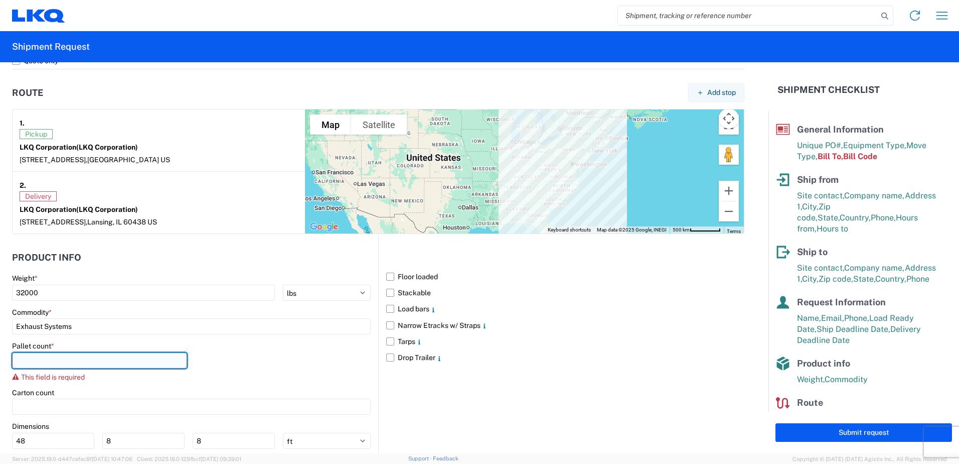
click at [34, 357] on input "number" at bounding box center [99, 360] width 175 height 16
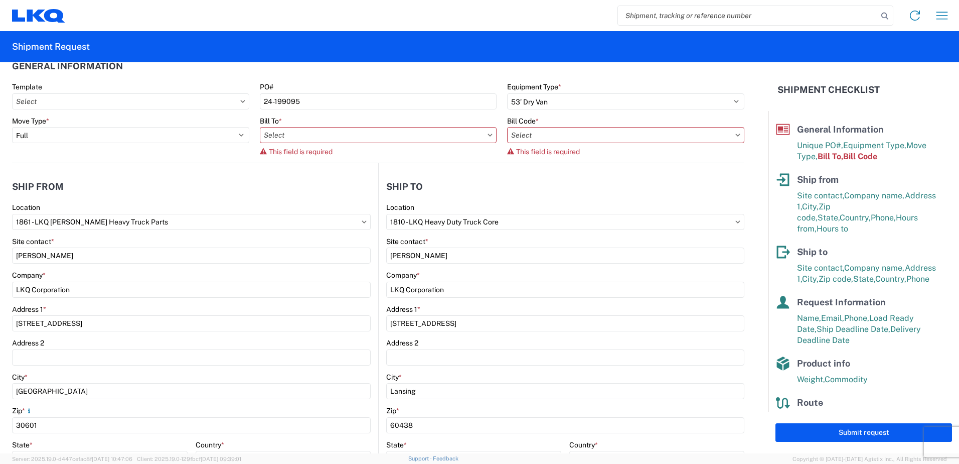
scroll to position [0, 0]
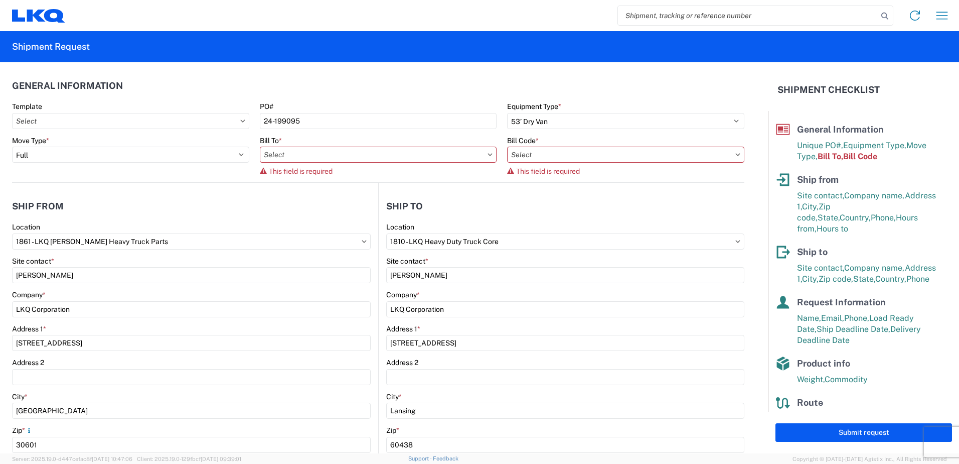
type input "40"
click at [488, 156] on icon at bounding box center [490, 154] width 5 height 3
click at [328, 157] on input "text" at bounding box center [378, 155] width 237 height 16
type input "1810"
click at [361, 202] on div "1810 - LKQ Heavy Duty Truck Core" at bounding box center [348, 199] width 176 height 16
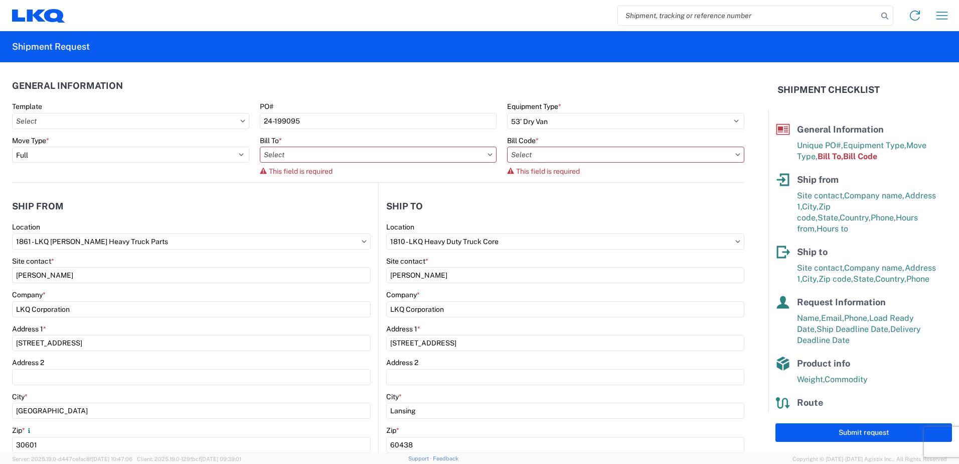
type input "1810 - LKQ Heavy Duty Truck Core"
click at [515, 153] on input "text" at bounding box center [625, 155] width 237 height 16
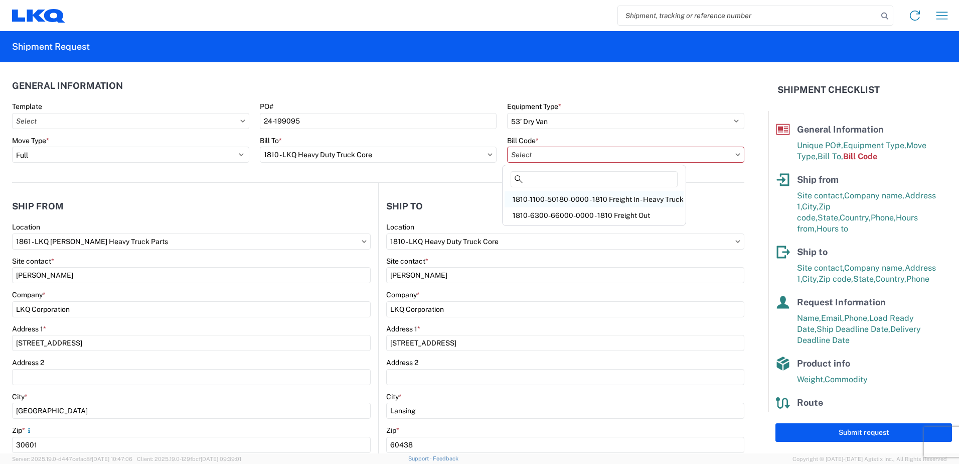
click at [632, 202] on div "1810-1100-50180-0000 - 1810 Freight In - Heavy Truck" at bounding box center [594, 199] width 179 height 16
type input "1810-1100-50180-0000 - 1810 Freight In - Heavy Truck"
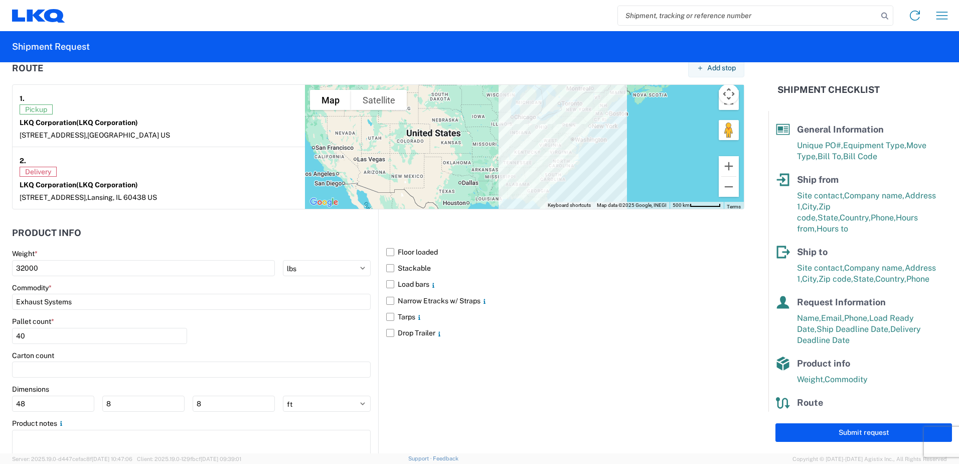
scroll to position [803, 0]
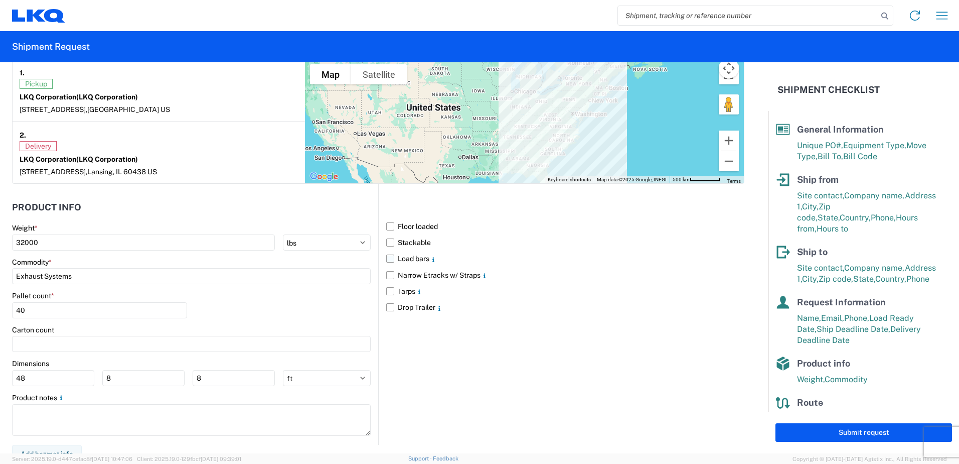
click at [386, 258] on label "Load bars" at bounding box center [565, 258] width 358 height 16
click at [0, 0] on input "Load bars" at bounding box center [0, 0] width 0 height 0
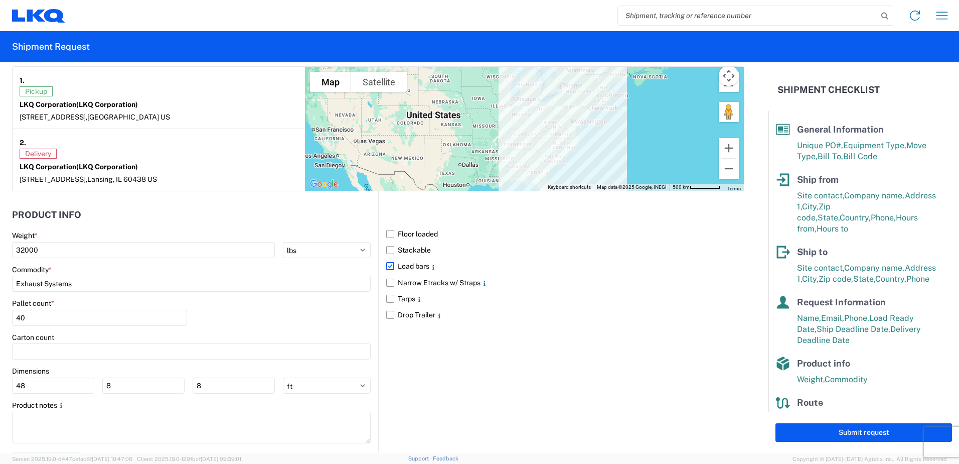
scroll to position [813, 0]
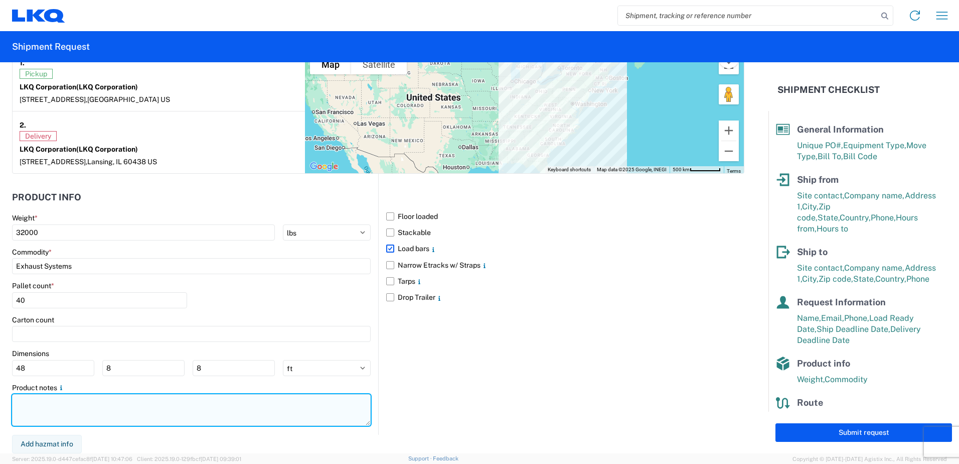
click at [37, 406] on textarea at bounding box center [191, 410] width 359 height 32
drag, startPoint x: 149, startPoint y: 401, endPoint x: 8, endPoint y: 400, distance: 141.5
click at [8, 400] on form "General Information Template PO# 24-199095 Equipment Type * Select 53’ Dry Van …" at bounding box center [384, 257] width 769 height 391
drag, startPoint x: 42, startPoint y: 400, endPoint x: 63, endPoint y: 402, distance: 21.2
click at [42, 400] on textarea "Need at 15 load bars to secure this load." at bounding box center [191, 410] width 359 height 32
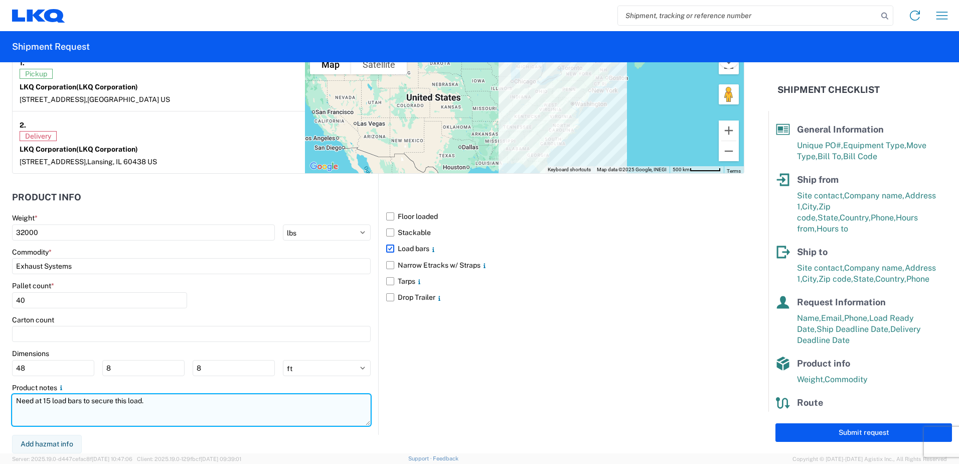
click at [158, 405] on textarea "Need at 15 load bars to secure this load." at bounding box center [191, 410] width 359 height 32
drag, startPoint x: 42, startPoint y: 400, endPoint x: 63, endPoint y: 399, distance: 20.6
click at [43, 400] on textarea "Need at 15 load bars to secure this load." at bounding box center [191, 410] width 359 height 32
drag, startPoint x: 170, startPoint y: 402, endPoint x: 14, endPoint y: 394, distance: 156.8
click at [14, 394] on textarea "Need at least 15 load bars to secure this load." at bounding box center [191, 410] width 359 height 32
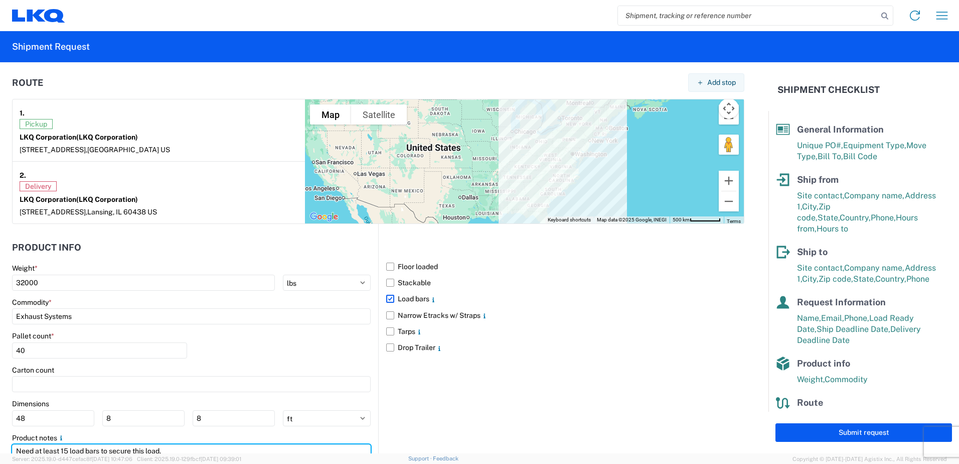
scroll to position [562, 0]
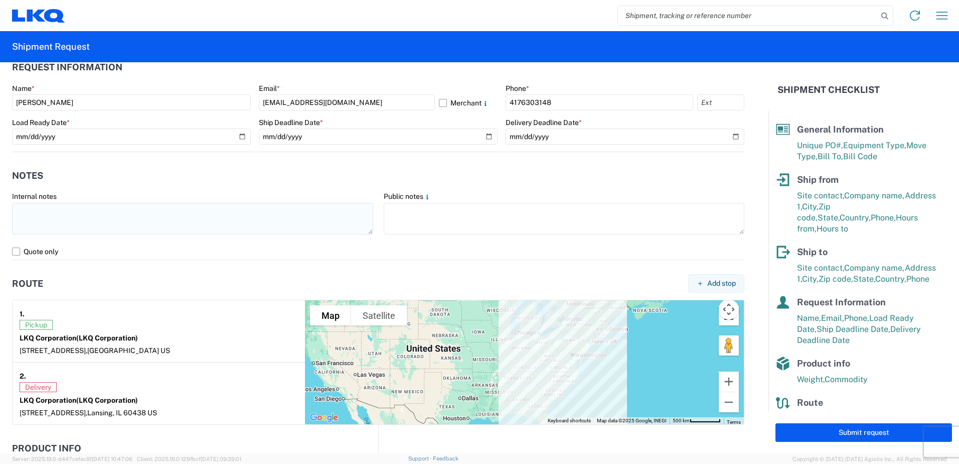
type textarea "Need at least 15 load bars to secure this load."
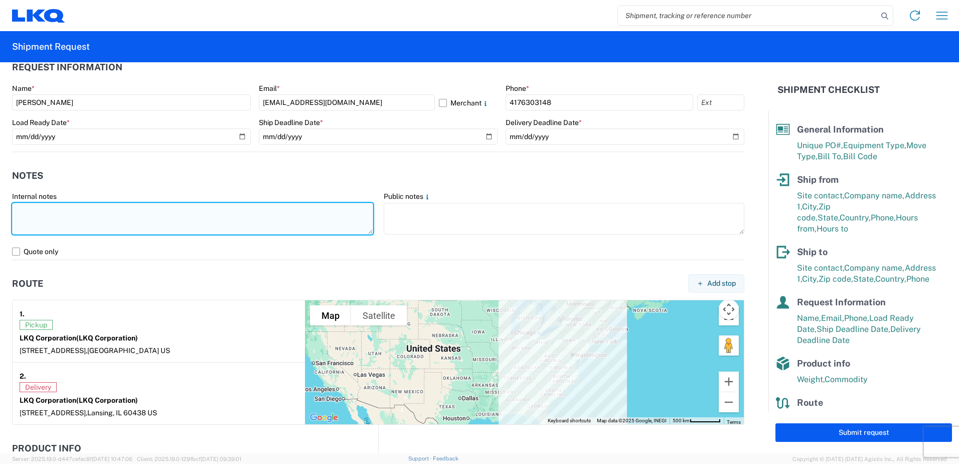
click at [21, 212] on textarea at bounding box center [192, 219] width 361 height 32
paste textarea "Need at least 15 load bars to secure this load."
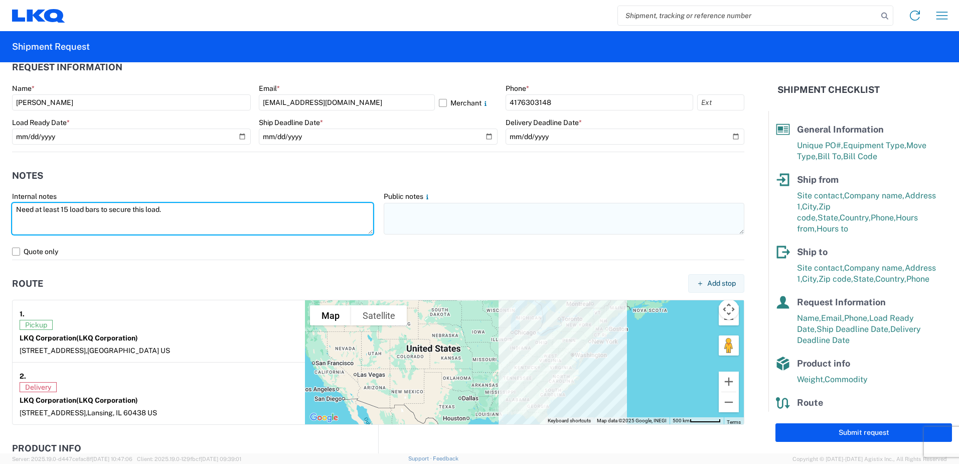
type textarea "Need at least 15 load bars to secure this load."
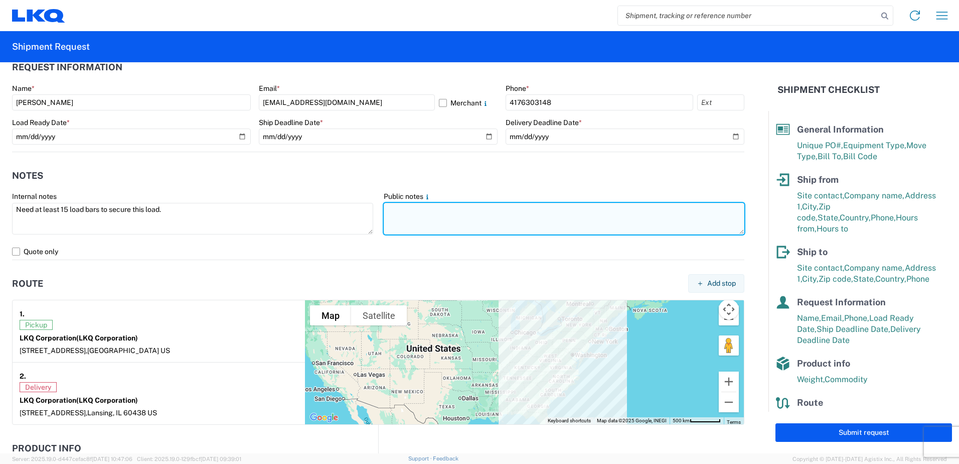
click at [390, 211] on textarea at bounding box center [564, 219] width 361 height 32
paste textarea "Need at least 15 load bars to secure this load."
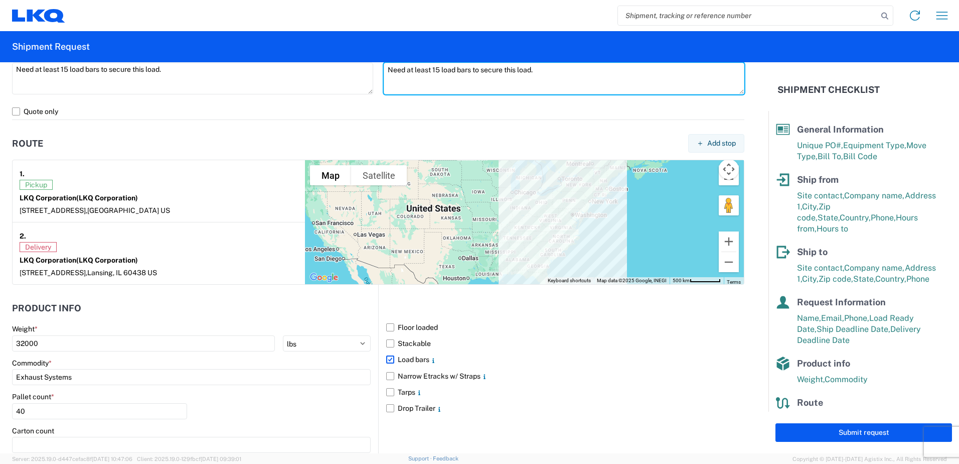
scroll to position [612, 0]
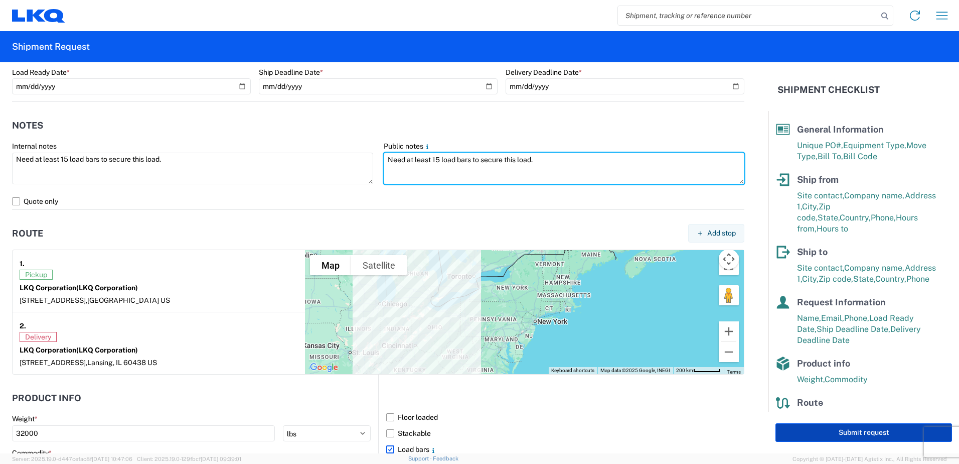
type textarea "Need at least 15 load bars to secure this load."
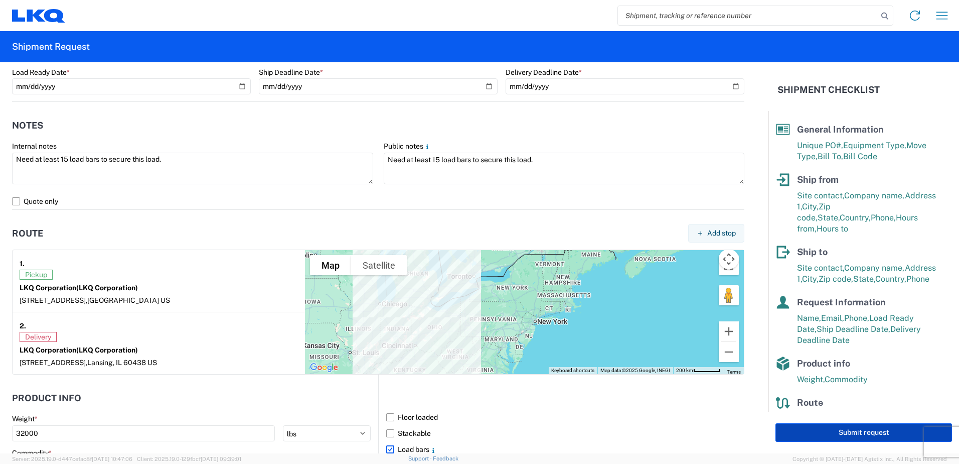
drag, startPoint x: 875, startPoint y: 436, endPoint x: 823, endPoint y: 426, distance: 52.2
click at [872, 434] on button "Submit request" at bounding box center [864, 432] width 177 height 19
select select "US"
